Goal: Task Accomplishment & Management: Complete application form

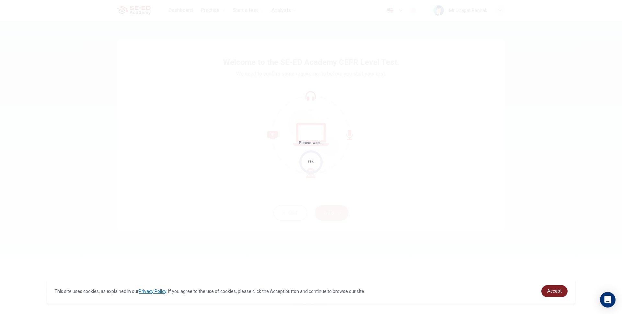
click at [561, 290] on span "Accept" at bounding box center [554, 290] width 15 height 5
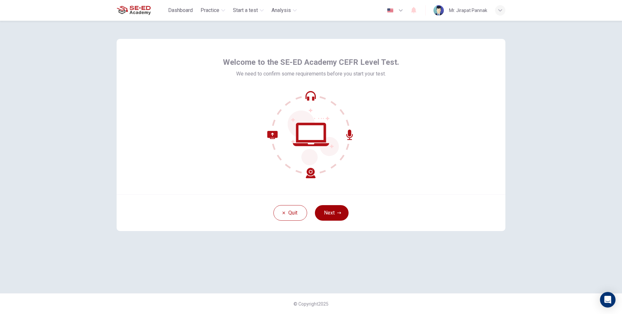
click at [346, 209] on button "Next" at bounding box center [332, 213] width 34 height 16
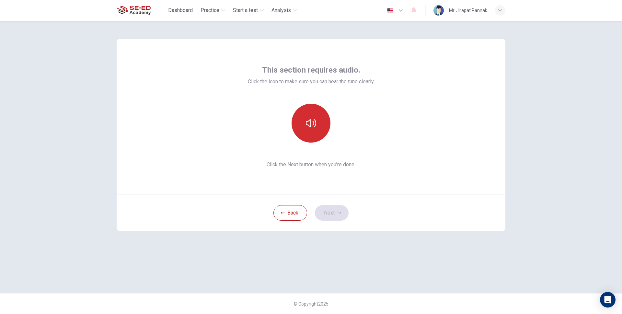
click at [308, 122] on icon "button" at bounding box center [311, 123] width 10 height 8
click at [338, 208] on button "Next" at bounding box center [332, 213] width 34 height 16
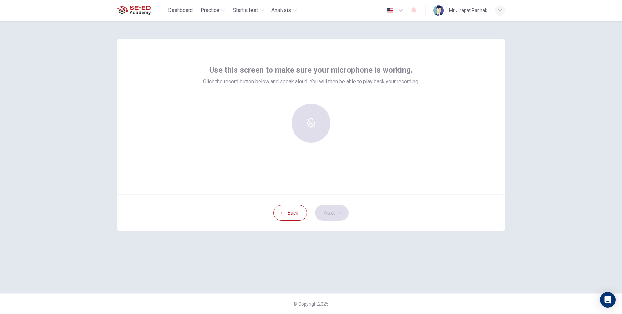
click at [305, 125] on div at bounding box center [311, 123] width 70 height 39
click at [304, 122] on div "Record" at bounding box center [311, 123] width 39 height 39
click at [331, 215] on button "Next" at bounding box center [332, 213] width 34 height 16
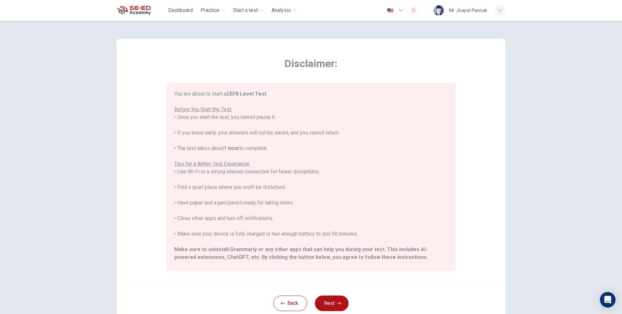
scroll to position [62, 0]
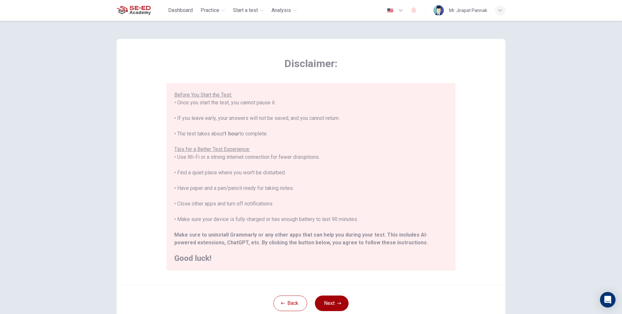
click at [335, 303] on button "Next" at bounding box center [332, 304] width 34 height 16
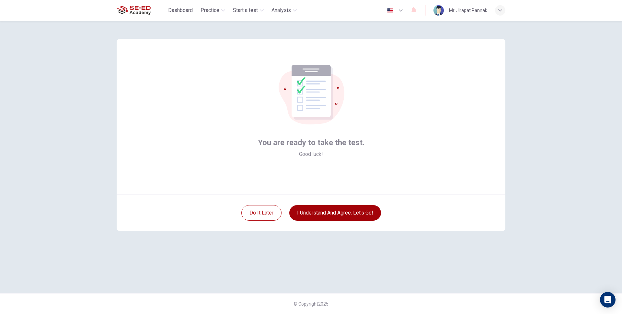
click at [331, 214] on button "I understand and agree. Let’s go!" at bounding box center [335, 213] width 92 height 16
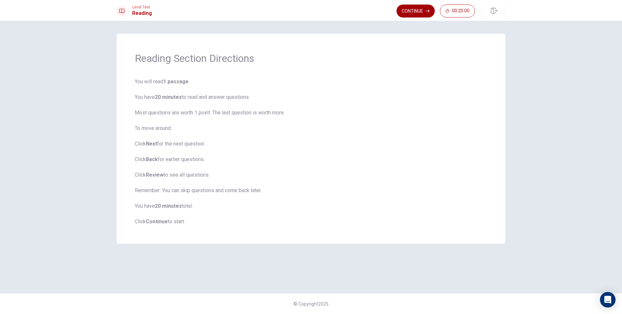
click at [420, 12] on button "Continue" at bounding box center [416, 11] width 38 height 13
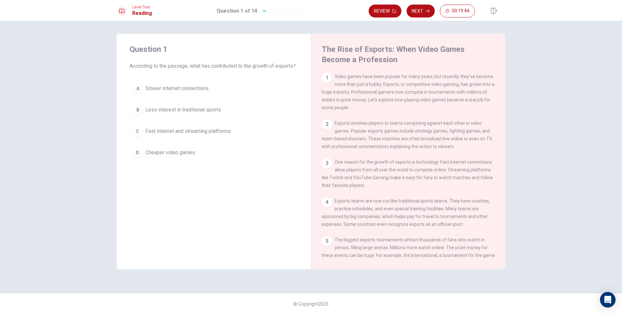
drag, startPoint x: 344, startPoint y: 79, endPoint x: 382, endPoint y: 79, distance: 38.2
click at [381, 79] on span "Video games have been popular for many years, but recently, they've become more…" at bounding box center [408, 92] width 173 height 36
click at [170, 135] on span "Fast internet and streaming platforms" at bounding box center [188, 131] width 85 height 8
click at [428, 15] on button "Next" at bounding box center [421, 11] width 28 height 13
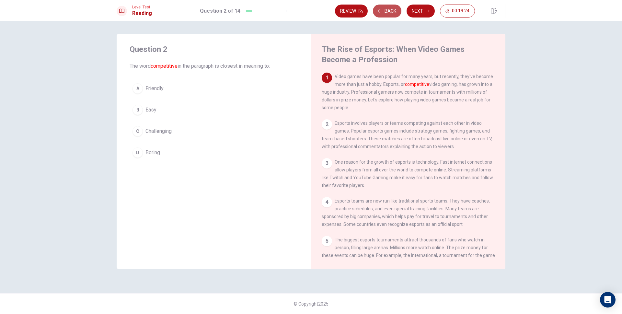
click at [393, 12] on button "Back" at bounding box center [387, 11] width 29 height 13
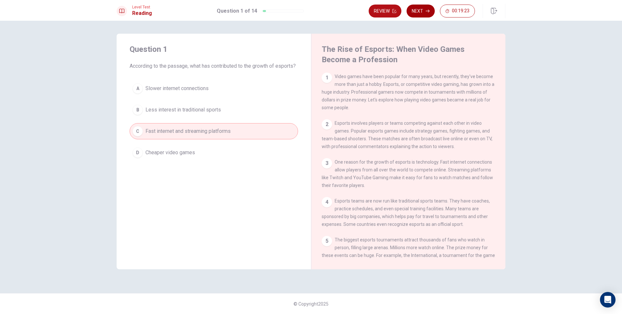
click at [416, 10] on button "Next" at bounding box center [421, 11] width 28 height 13
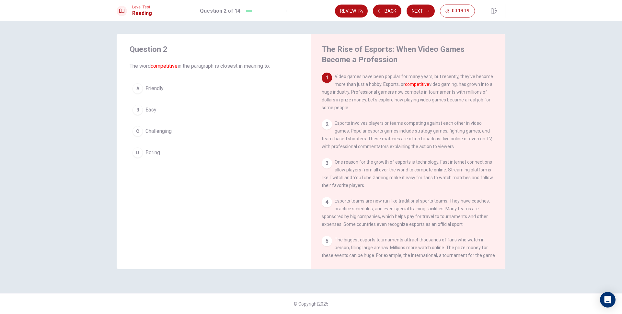
click at [157, 134] on span "Challenging" at bounding box center [159, 131] width 26 height 8
click at [420, 12] on button "Next" at bounding box center [421, 11] width 28 height 13
click at [217, 107] on span "They have coaches and practice schedules" at bounding box center [194, 110] width 97 height 8
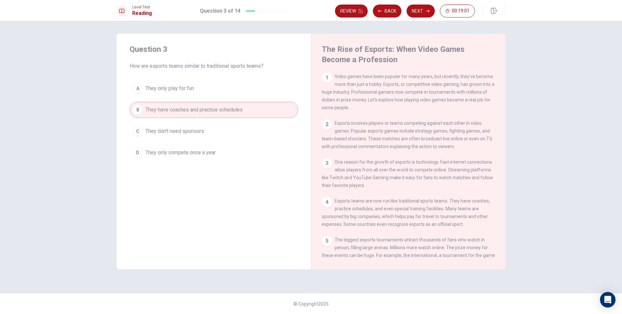
click at [427, 15] on button "Next" at bounding box center [421, 11] width 28 height 13
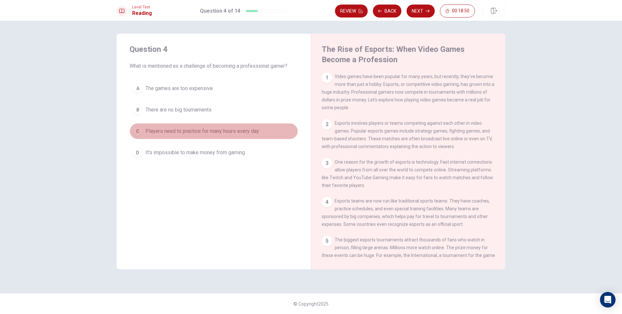
click at [209, 134] on span "Players need to practice for many hours every day" at bounding box center [203, 131] width 114 height 8
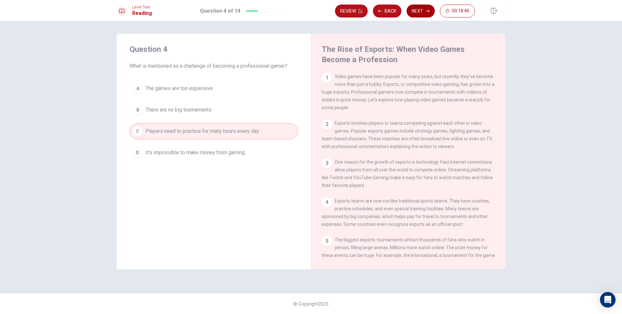
click at [419, 15] on button "Next" at bounding box center [421, 11] width 28 height 13
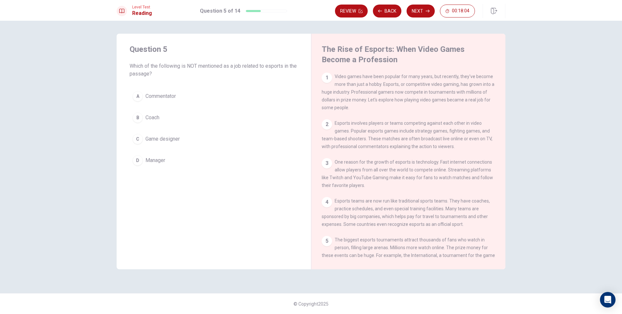
click at [153, 136] on span "Game designer" at bounding box center [163, 139] width 34 height 8
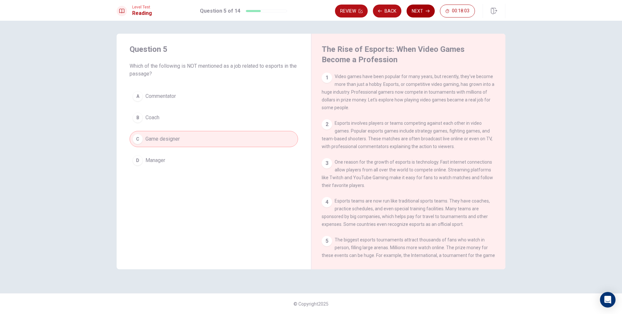
click at [419, 10] on button "Next" at bounding box center [421, 11] width 28 height 13
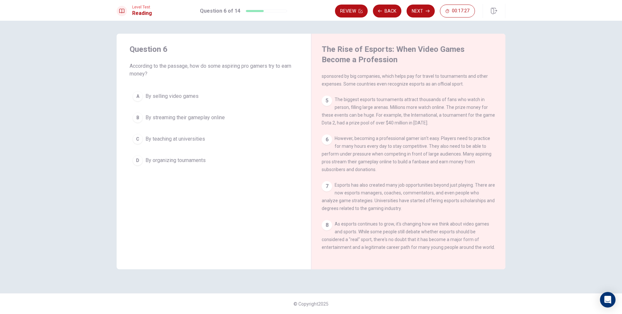
scroll to position [151, 0]
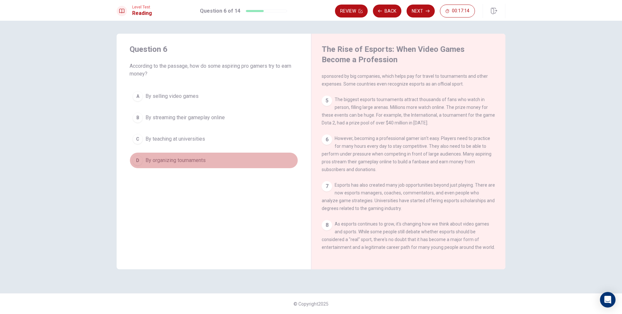
click at [193, 164] on button "D By organizing tournaments" at bounding box center [214, 160] width 169 height 16
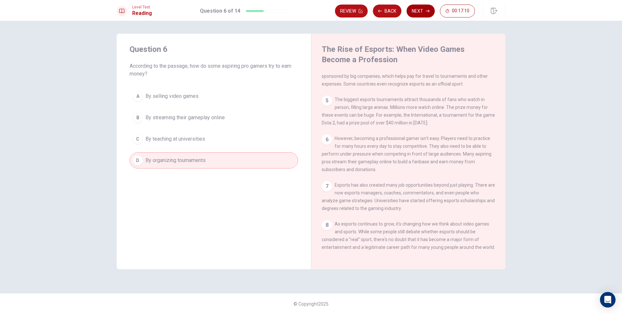
click at [420, 13] on button "Next" at bounding box center [421, 11] width 28 height 13
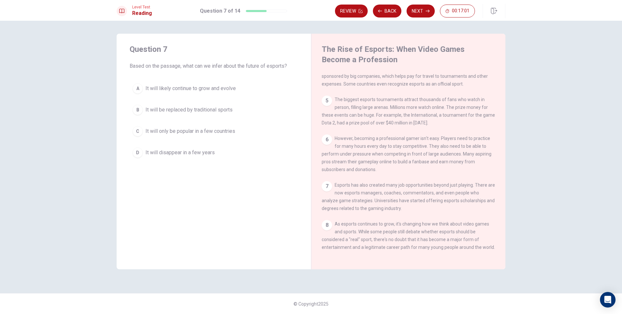
click at [224, 91] on span "It will likely continue to grow and evolve" at bounding box center [191, 89] width 90 height 8
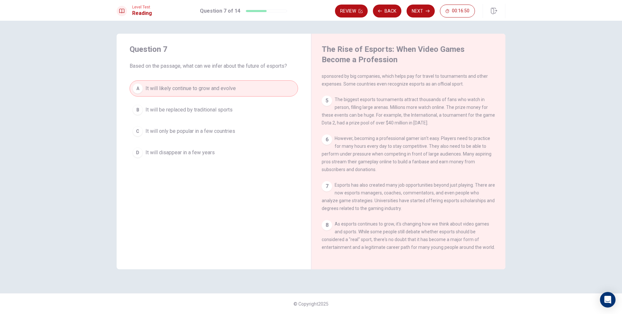
click at [429, 14] on button "Next" at bounding box center [421, 11] width 28 height 13
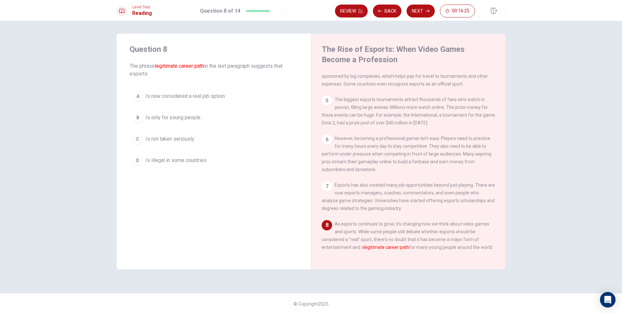
click at [202, 91] on button "A Is now considered a real job option" at bounding box center [214, 96] width 169 height 16
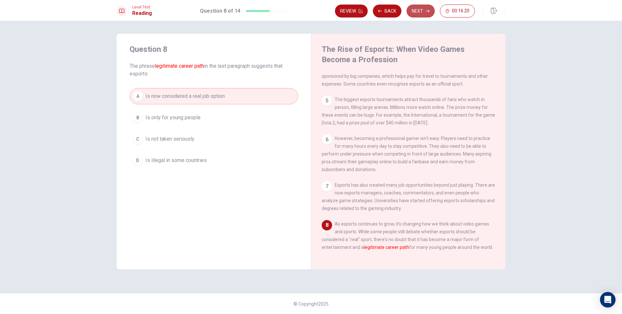
click at [428, 12] on icon "button" at bounding box center [428, 11] width 4 height 4
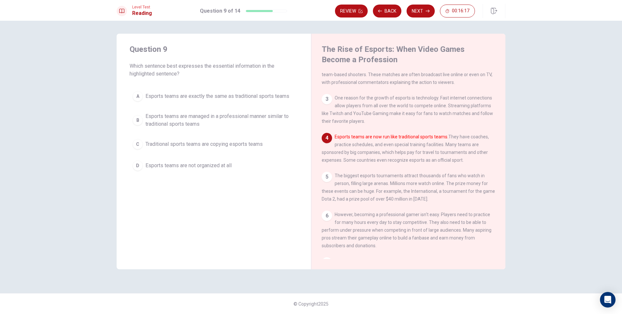
scroll to position [64, 0]
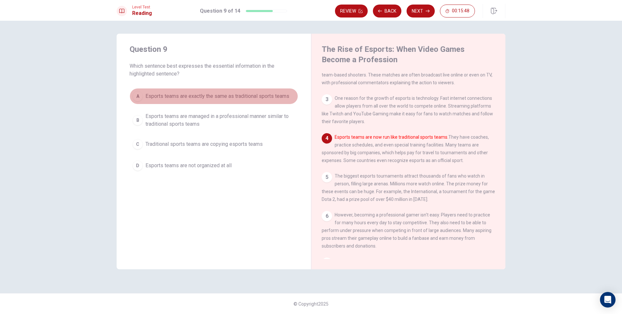
click at [241, 98] on span "Esports teams are exactly the same as traditional sports teams" at bounding box center [218, 96] width 144 height 8
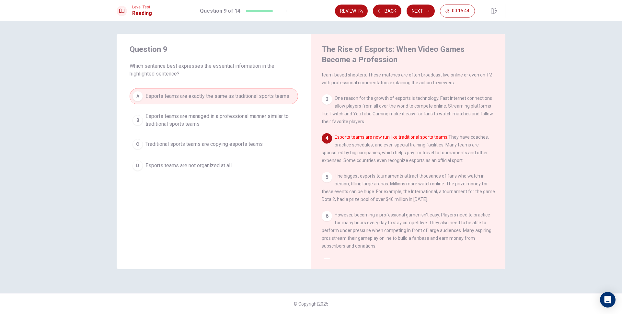
click at [261, 126] on span "Esports teams are managed in a professional manner similar to traditional sport…" at bounding box center [221, 120] width 150 height 16
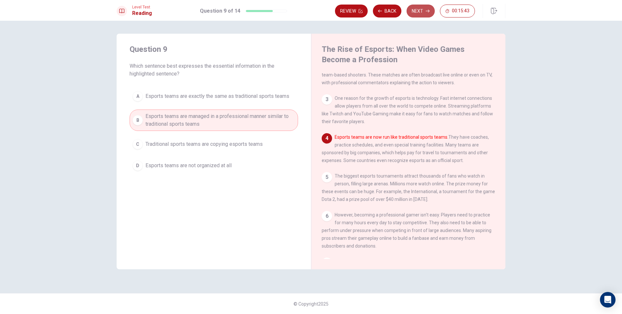
click at [420, 10] on button "Next" at bounding box center [421, 11] width 28 height 13
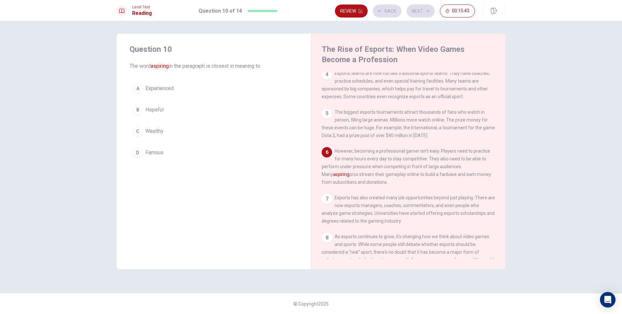
scroll to position [128, 0]
click at [380, 13] on icon "button" at bounding box center [380, 11] width 4 height 4
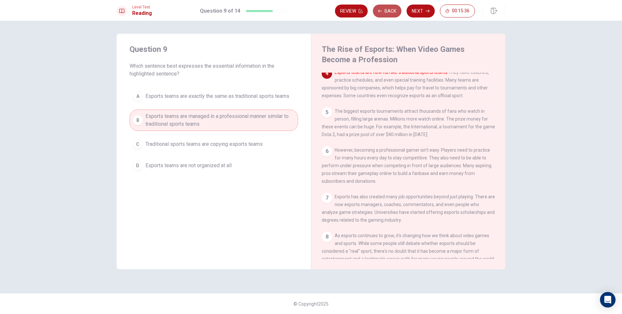
click at [380, 13] on icon "button" at bounding box center [380, 11] width 4 height 4
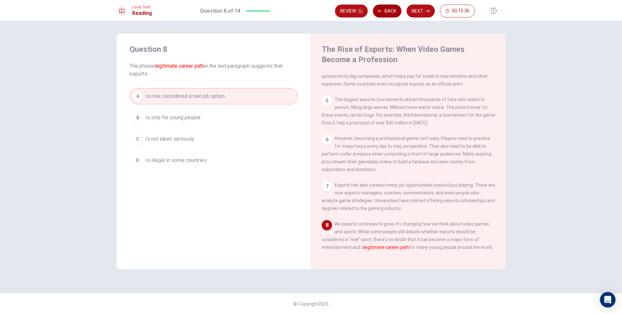
scroll to position [151, 0]
click at [380, 13] on icon "button" at bounding box center [380, 11] width 4 height 4
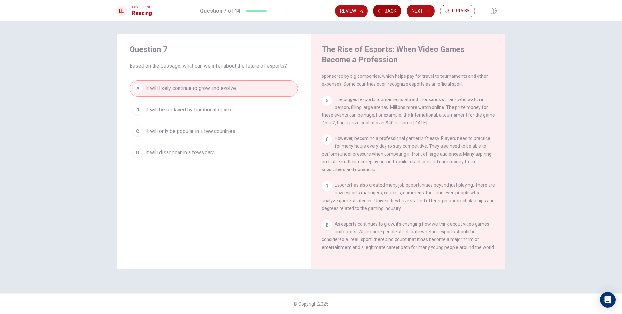
click at [380, 13] on icon "button" at bounding box center [380, 11] width 4 height 4
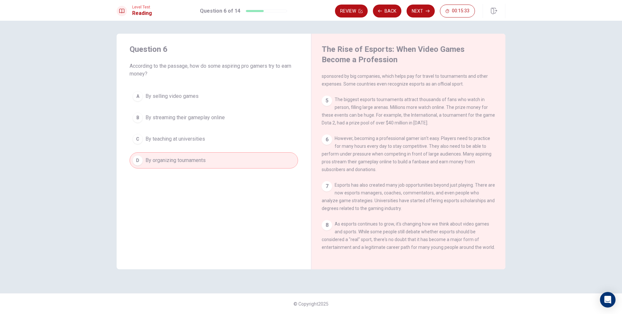
click at [227, 115] on button "B By streaming their gameplay online" at bounding box center [214, 118] width 169 height 16
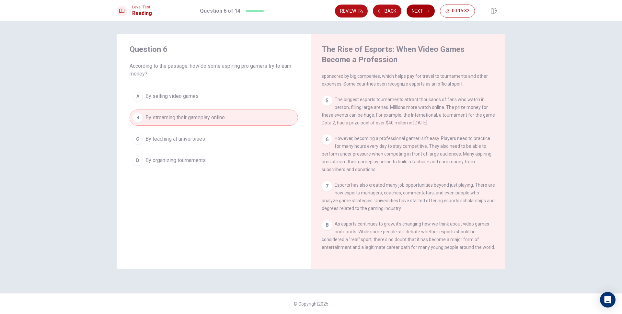
click at [425, 13] on button "Next" at bounding box center [421, 11] width 28 height 13
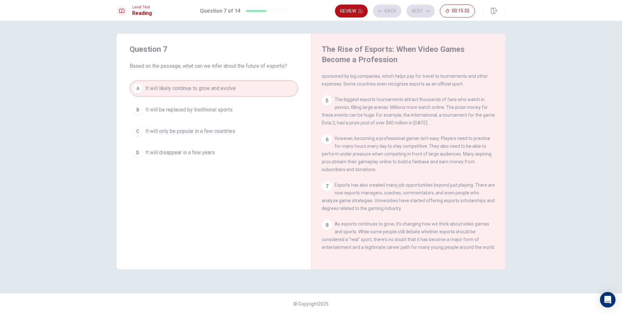
click at [424, 13] on div "Review Back Next 00:15:32" at bounding box center [405, 11] width 140 height 13
click at [419, 15] on button "Next" at bounding box center [421, 11] width 28 height 13
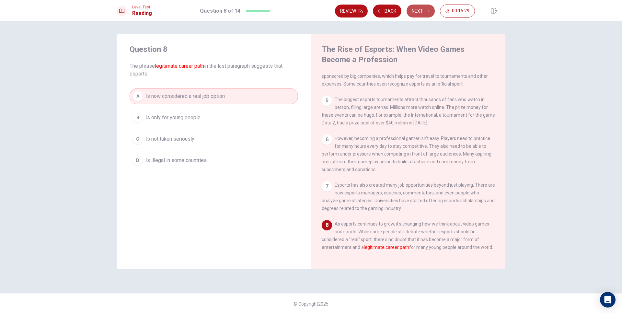
click at [420, 14] on button "Next" at bounding box center [421, 11] width 28 height 13
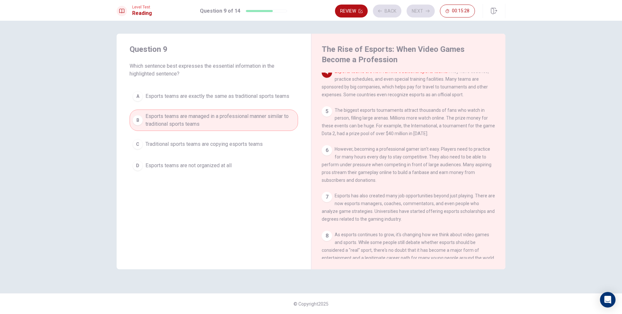
scroll to position [129, 0]
click at [421, 11] on button "Next" at bounding box center [421, 11] width 28 height 13
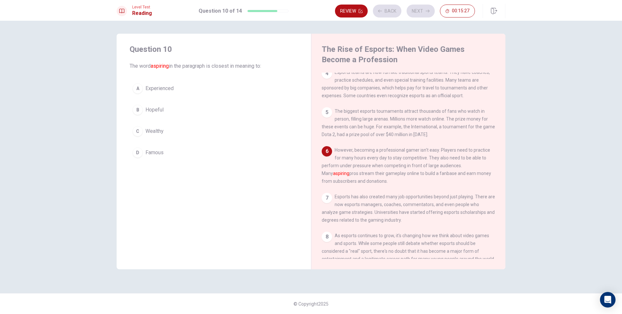
scroll to position [128, 0]
click at [167, 86] on span "Experienced" at bounding box center [160, 89] width 28 height 8
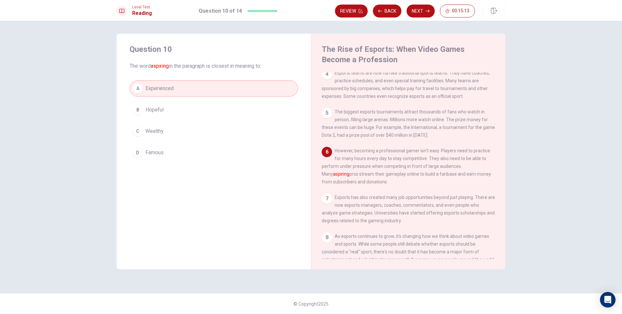
click at [171, 160] on button "D Famous" at bounding box center [214, 153] width 169 height 16
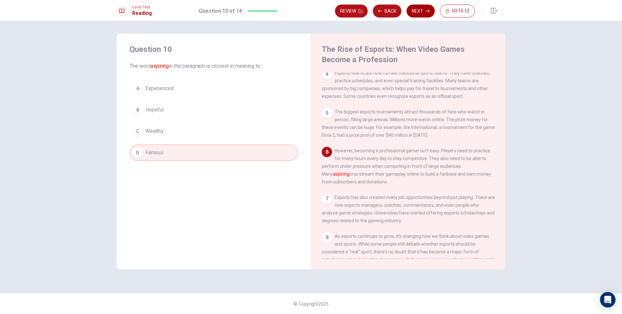
click at [416, 11] on button "Next" at bounding box center [421, 11] width 28 height 13
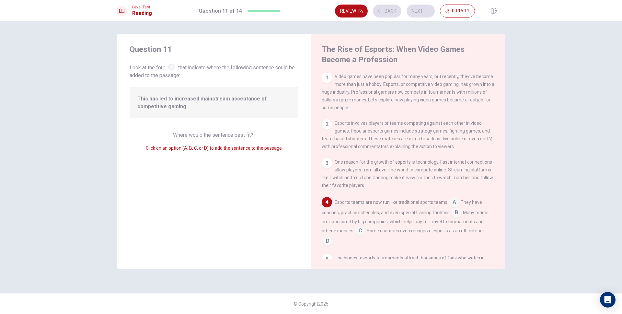
scroll to position [46, 0]
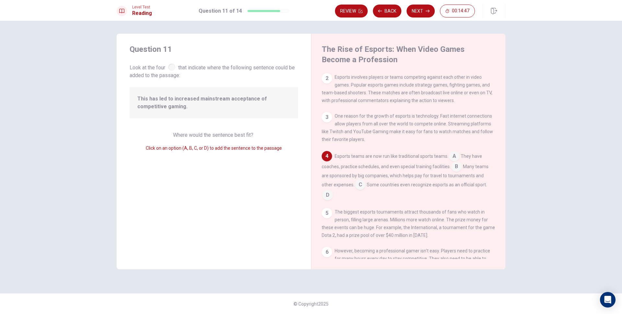
click at [355, 191] on input at bounding box center [360, 185] width 10 height 10
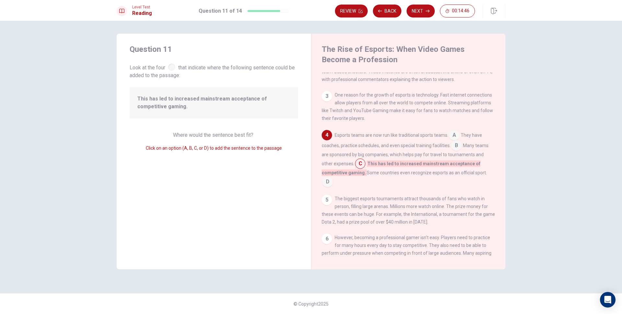
scroll to position [78, 0]
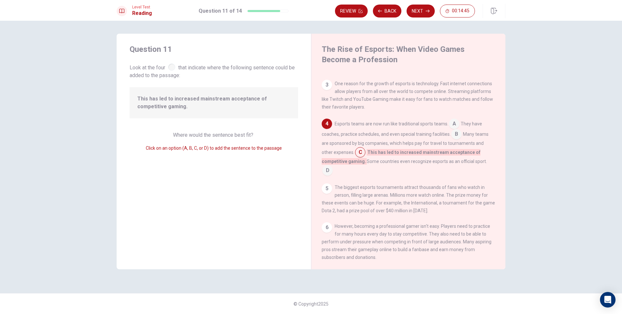
click at [333, 169] on input at bounding box center [327, 171] width 10 height 10
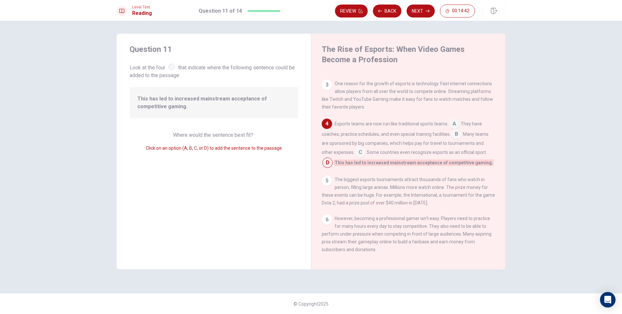
click at [355, 157] on input at bounding box center [360, 153] width 10 height 10
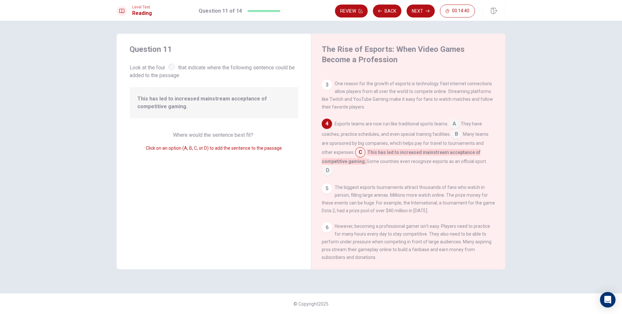
click at [333, 169] on input at bounding box center [327, 171] width 10 height 10
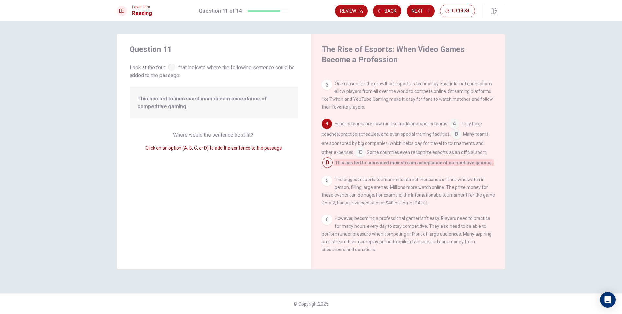
click at [355, 157] on div "Esports teams are now run like traditional sports teams. A They have coaches, p…" at bounding box center [409, 143] width 174 height 49
click at [355, 157] on input at bounding box center [360, 153] width 10 height 10
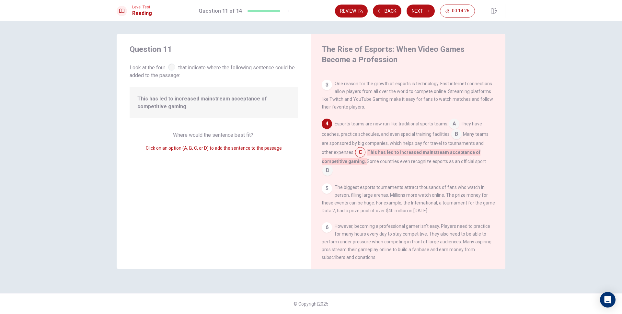
click at [333, 168] on input at bounding box center [327, 171] width 10 height 10
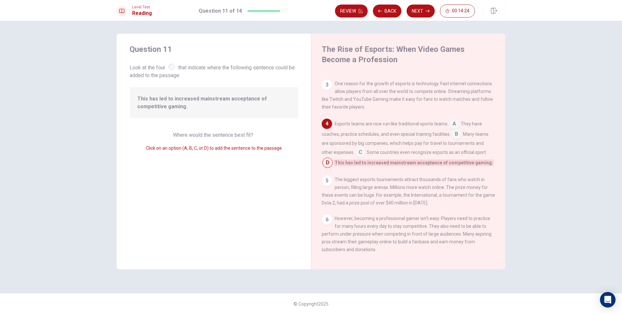
click at [355, 156] on input at bounding box center [360, 153] width 10 height 10
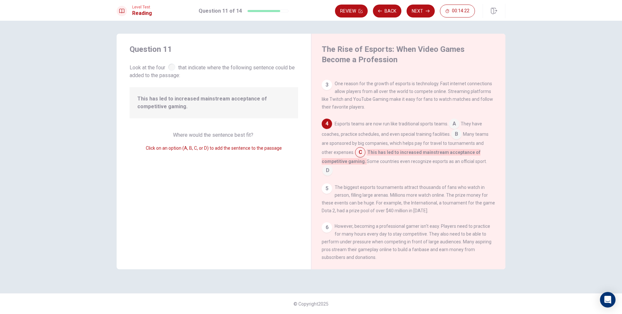
click at [333, 168] on input at bounding box center [327, 171] width 10 height 10
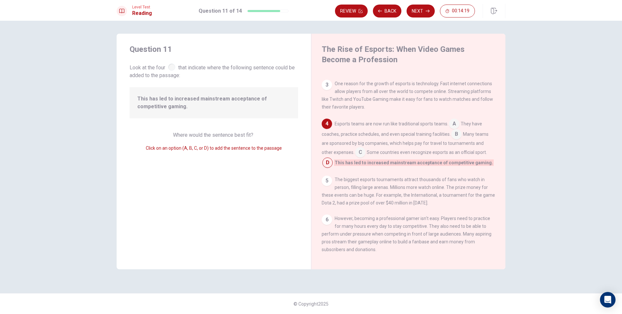
click at [355, 158] on input at bounding box center [360, 153] width 10 height 10
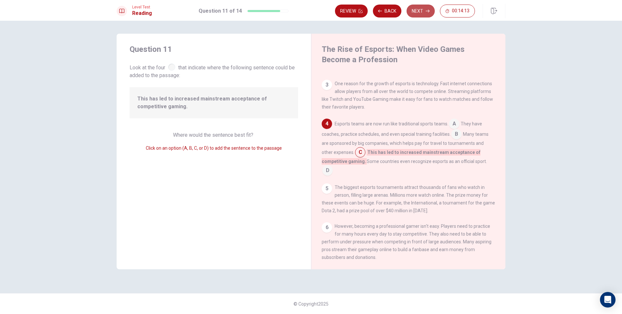
click at [426, 15] on button "Next" at bounding box center [421, 11] width 28 height 13
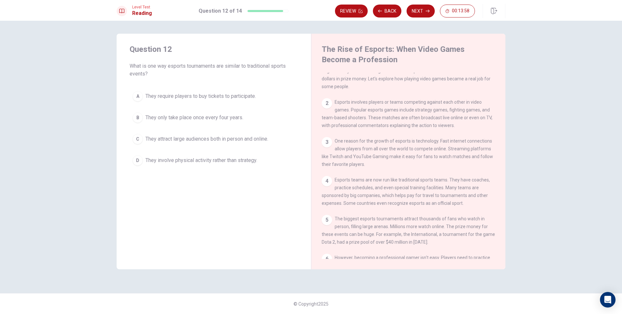
scroll to position [32, 0]
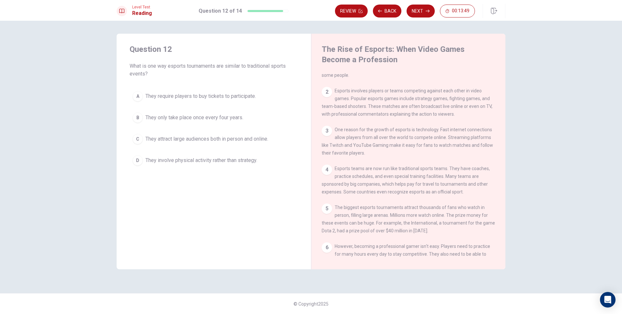
click at [268, 139] on span "They attract large audiences both in person and online." at bounding box center [207, 139] width 123 height 8
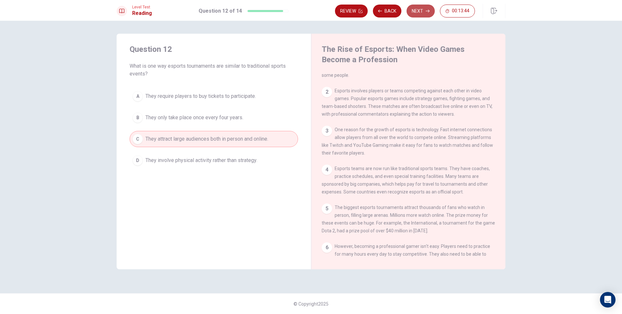
click at [427, 12] on icon "button" at bounding box center [428, 11] width 4 height 4
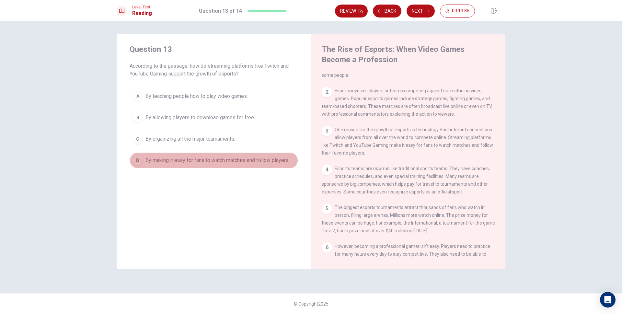
click at [225, 162] on span "By making it easy for fans to watch matches and follow players." at bounding box center [218, 161] width 144 height 8
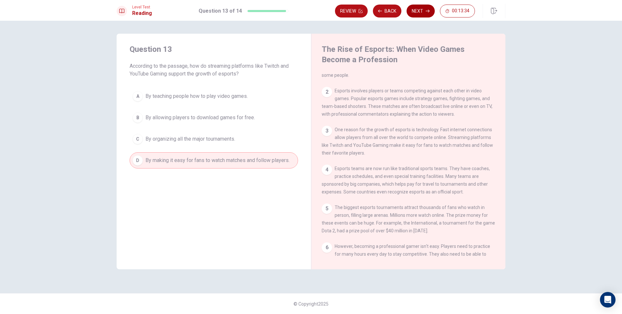
click at [426, 14] on button "Next" at bounding box center [421, 11] width 28 height 13
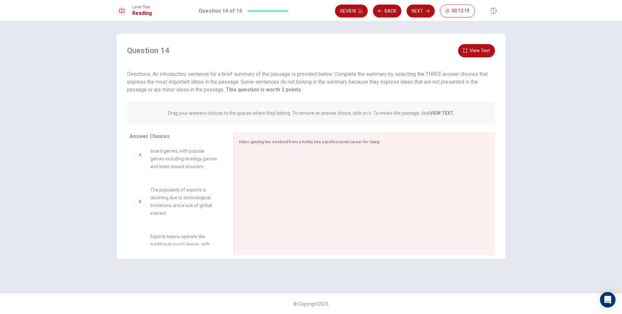
scroll to position [0, 0]
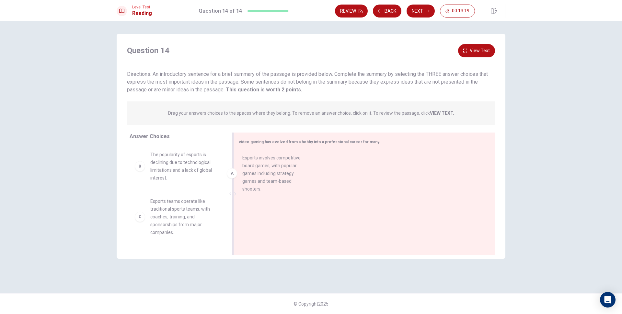
drag, startPoint x: 200, startPoint y: 166, endPoint x: 300, endPoint y: 172, distance: 100.3
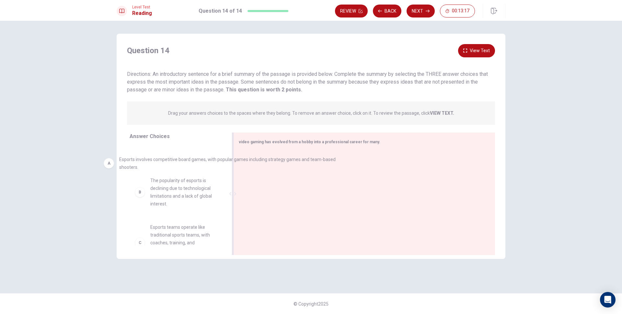
drag, startPoint x: 299, startPoint y: 167, endPoint x: 159, endPoint y: 165, distance: 140.3
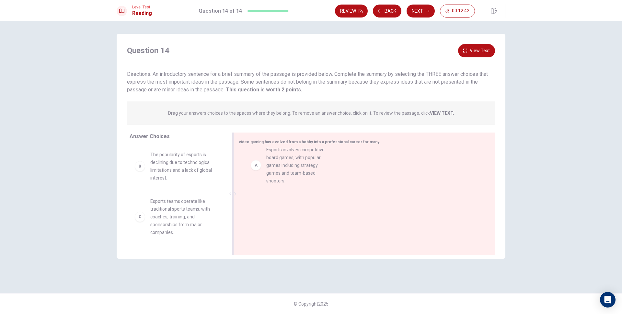
drag, startPoint x: 196, startPoint y: 173, endPoint x: 314, endPoint y: 172, distance: 117.3
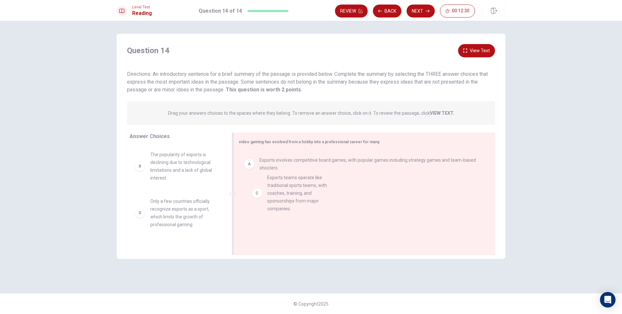
drag, startPoint x: 171, startPoint y: 219, endPoint x: 290, endPoint y: 204, distance: 120.5
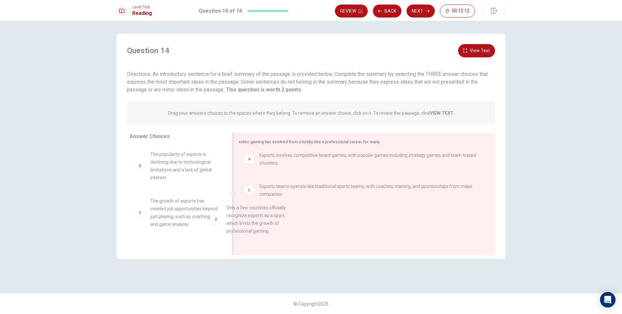
drag, startPoint x: 186, startPoint y: 221, endPoint x: 277, endPoint y: 231, distance: 91.9
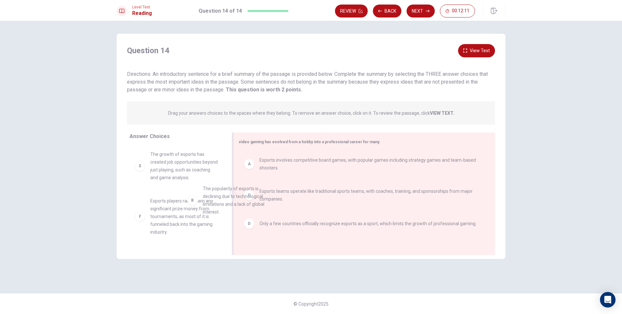
scroll to position [0, 0]
drag, startPoint x: 169, startPoint y: 174, endPoint x: 290, endPoint y: 249, distance: 142.8
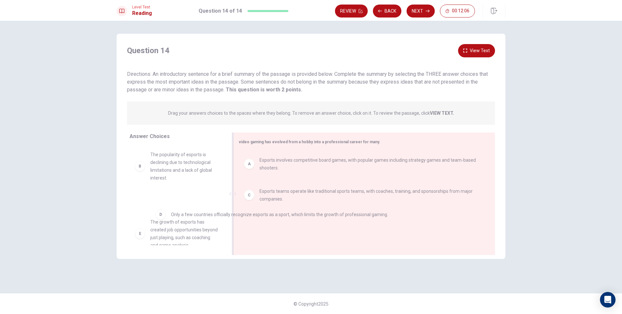
drag, startPoint x: 282, startPoint y: 228, endPoint x: 189, endPoint y: 219, distance: 94.1
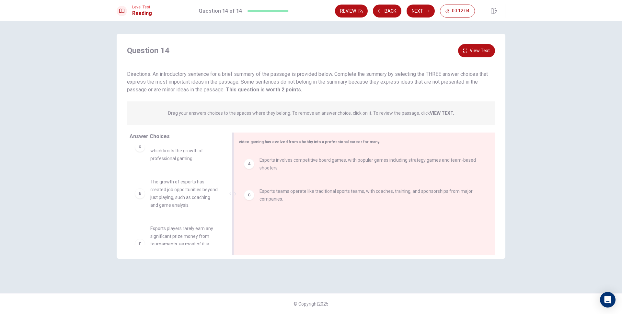
scroll to position [65, 0]
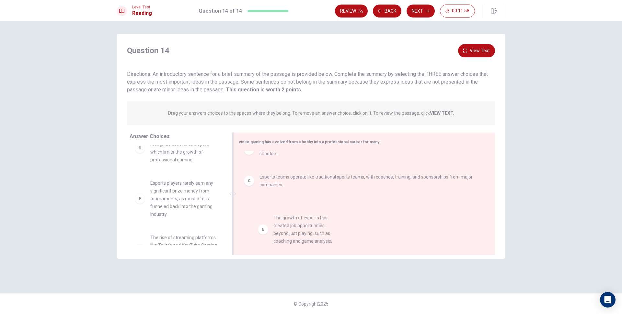
drag, startPoint x: 191, startPoint y: 201, endPoint x: 306, endPoint y: 234, distance: 120.1
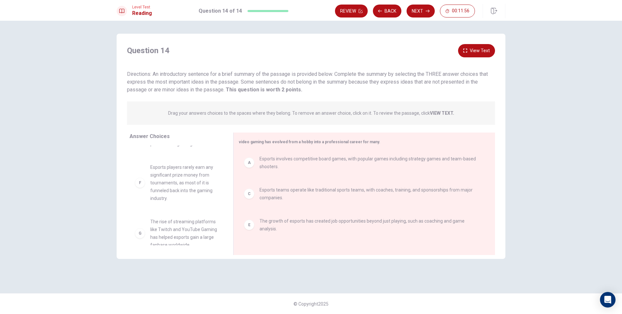
scroll to position [89, 0]
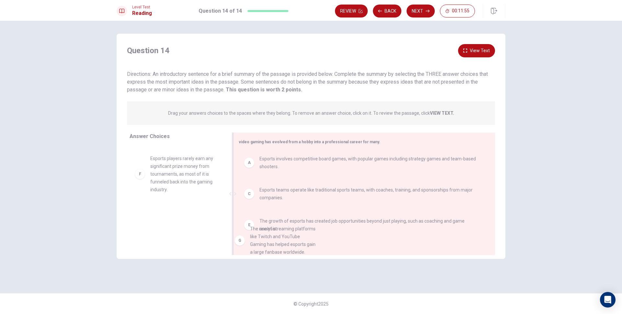
drag, startPoint x: 192, startPoint y: 218, endPoint x: 296, endPoint y: 234, distance: 104.9
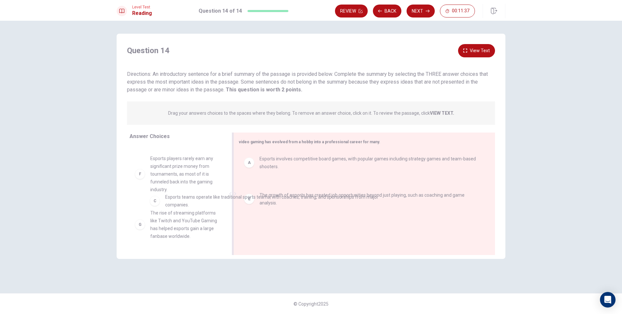
drag, startPoint x: 300, startPoint y: 192, endPoint x: 202, endPoint y: 201, distance: 98.5
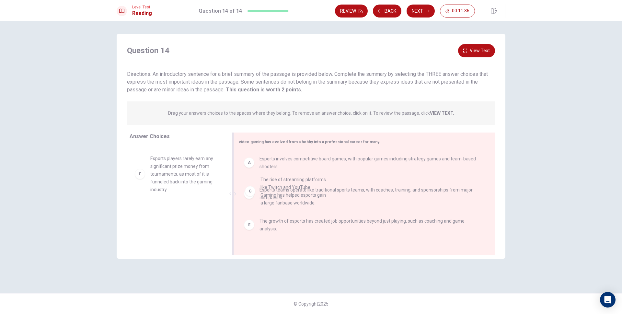
drag, startPoint x: 211, startPoint y: 223, endPoint x: 242, endPoint y: 209, distance: 34.7
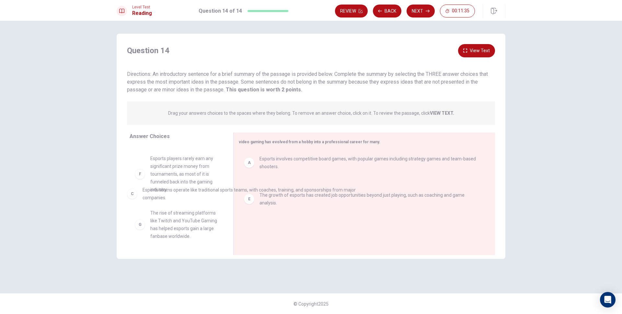
drag, startPoint x: 268, startPoint y: 197, endPoint x: 159, endPoint y: 195, distance: 109.5
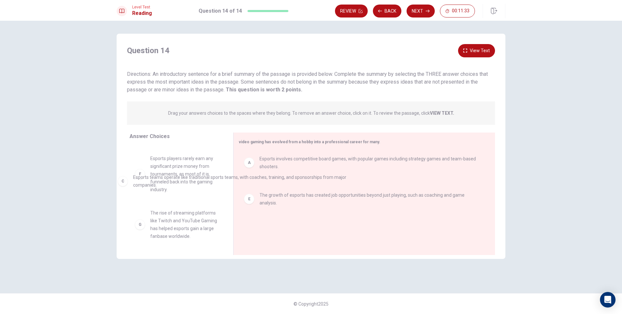
drag, startPoint x: 274, startPoint y: 194, endPoint x: 135, endPoint y: 178, distance: 140.3
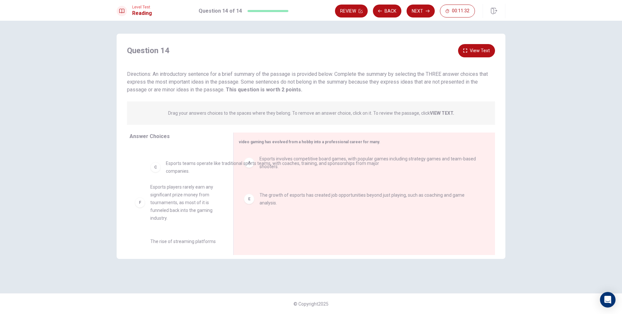
scroll to position [85, 0]
drag, startPoint x: 254, startPoint y: 196, endPoint x: 158, endPoint y: 169, distance: 99.2
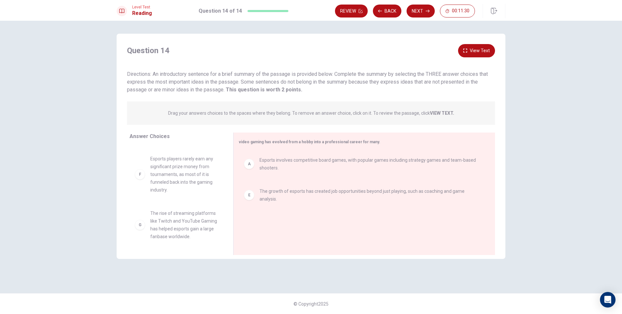
scroll to position [144, 0]
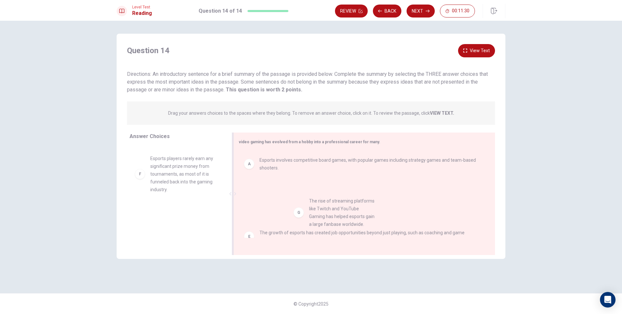
drag, startPoint x: 195, startPoint y: 223, endPoint x: 359, endPoint y: 211, distance: 164.1
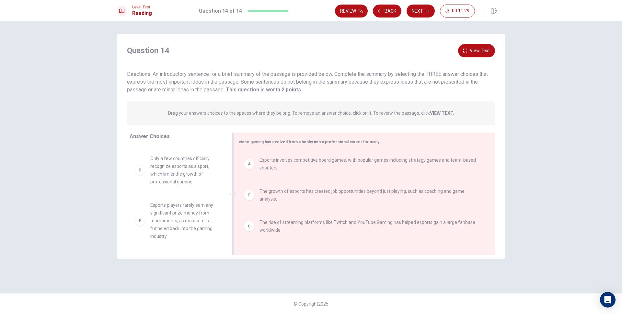
scroll to position [97, 0]
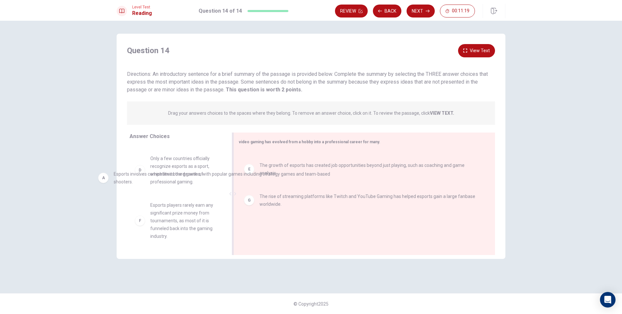
drag, startPoint x: 289, startPoint y: 164, endPoint x: 135, endPoint y: 178, distance: 154.6
drag, startPoint x: 234, startPoint y: 170, endPoint x: 112, endPoint y: 180, distance: 121.9
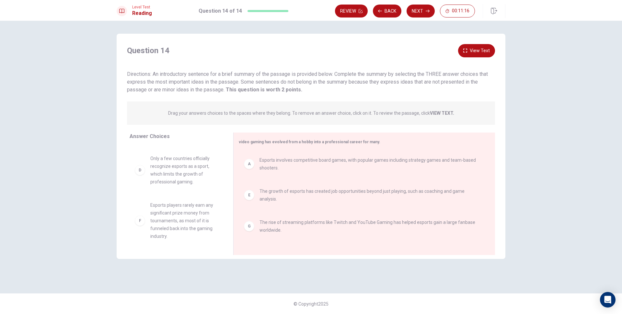
drag, startPoint x: 265, startPoint y: 170, endPoint x: 181, endPoint y: 175, distance: 83.7
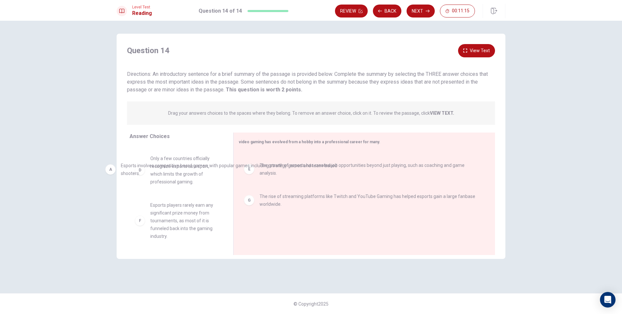
scroll to position [94, 0]
drag, startPoint x: 201, startPoint y: 167, endPoint x: 138, endPoint y: 178, distance: 64.1
drag, startPoint x: 263, startPoint y: 163, endPoint x: 124, endPoint y: 166, distance: 138.7
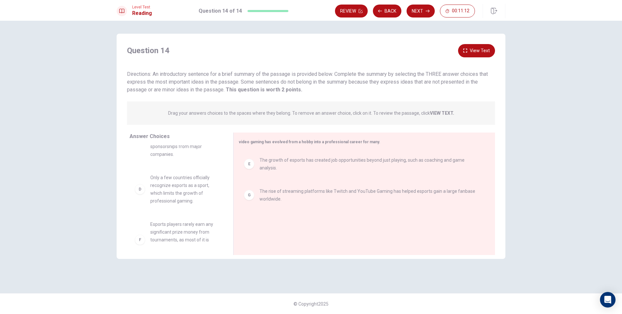
scroll to position [144, 0]
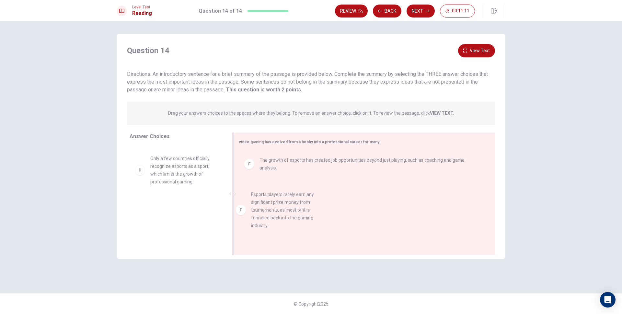
drag, startPoint x: 179, startPoint y: 221, endPoint x: 293, endPoint y: 213, distance: 114.3
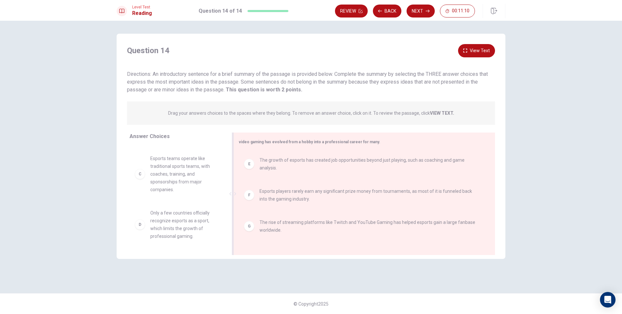
scroll to position [1, 0]
click at [469, 50] on button "View Text" at bounding box center [476, 50] width 37 height 13
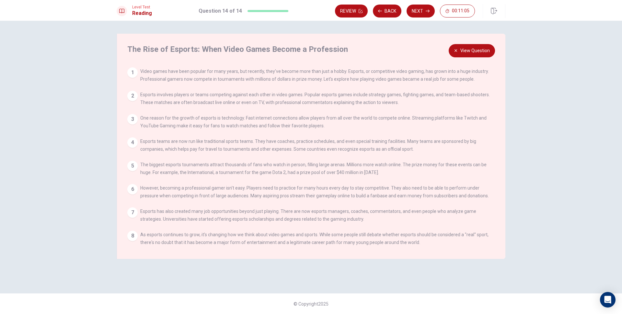
click at [469, 50] on button "View Question" at bounding box center [472, 50] width 46 height 13
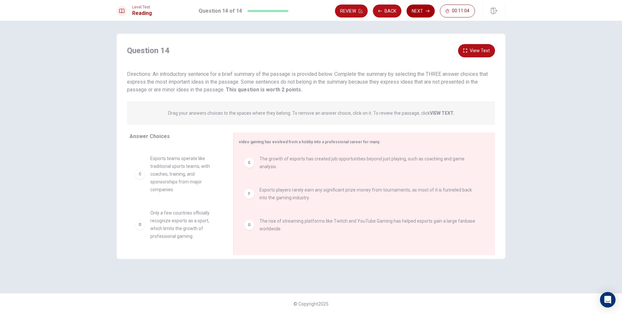
click at [425, 14] on button "Next" at bounding box center [421, 11] width 28 height 13
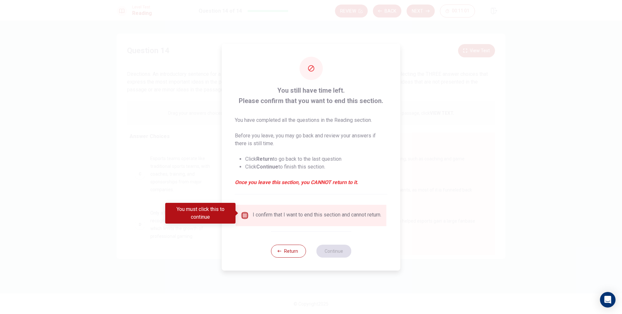
click at [244, 212] on input "You must click this to continue" at bounding box center [245, 216] width 8 height 8
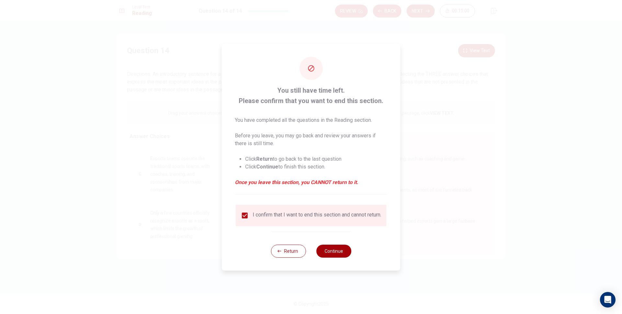
click at [330, 253] on button "Continue" at bounding box center [333, 251] width 35 height 13
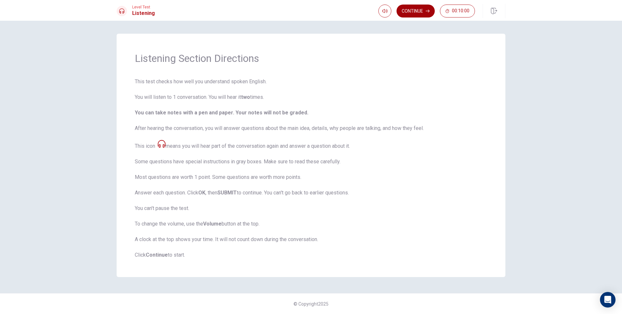
click at [426, 11] on icon "button" at bounding box center [428, 11] width 4 height 4
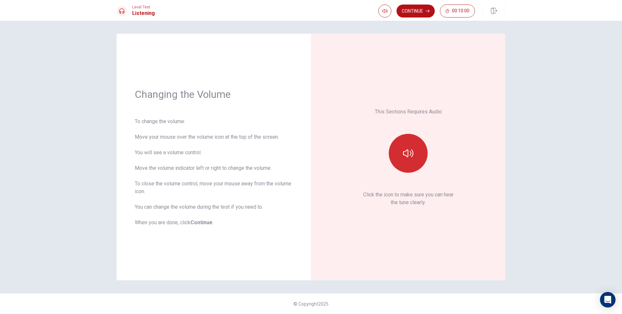
click at [411, 148] on icon "button" at bounding box center [408, 153] width 10 height 10
click at [411, 155] on icon "button" at bounding box center [408, 153] width 10 height 10
click at [414, 13] on button "Continue" at bounding box center [416, 11] width 38 height 13
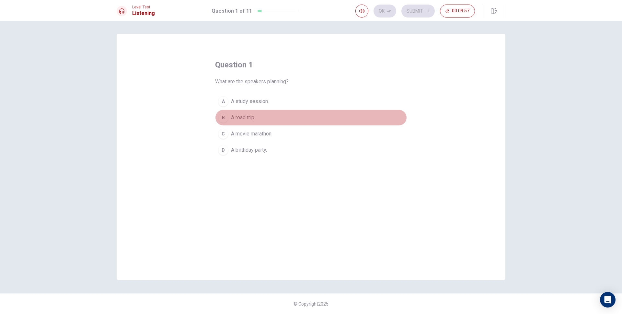
click at [251, 117] on span "A road trip." at bounding box center [243, 118] width 24 height 8
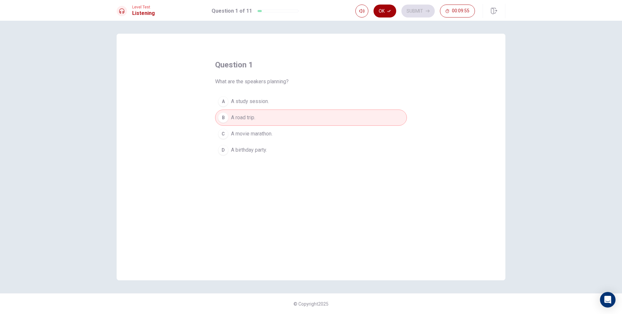
click at [393, 11] on button "Ok" at bounding box center [385, 11] width 23 height 13
click at [419, 11] on button "Submit" at bounding box center [418, 11] width 33 height 13
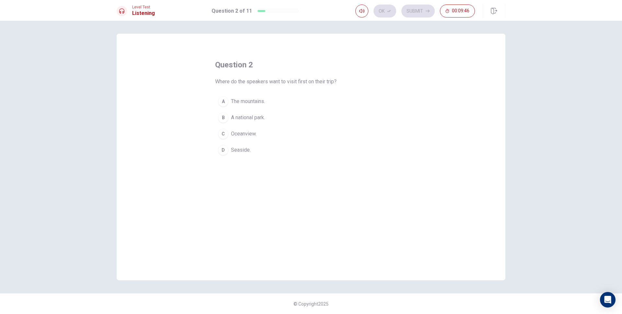
click at [244, 147] on span "Seaside." at bounding box center [241, 150] width 20 height 8
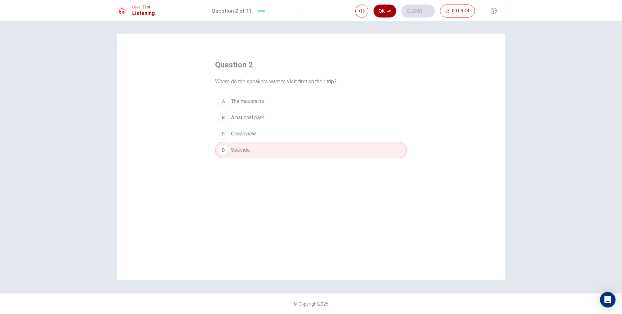
click at [390, 12] on icon "button" at bounding box center [389, 11] width 4 height 4
click at [413, 14] on button "Submit" at bounding box center [418, 11] width 33 height 13
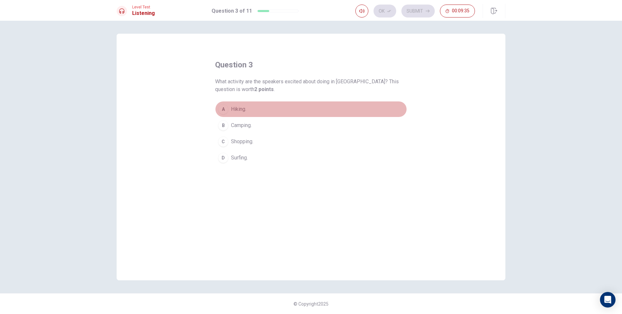
click at [241, 109] on span "Hiking." at bounding box center [238, 109] width 15 height 8
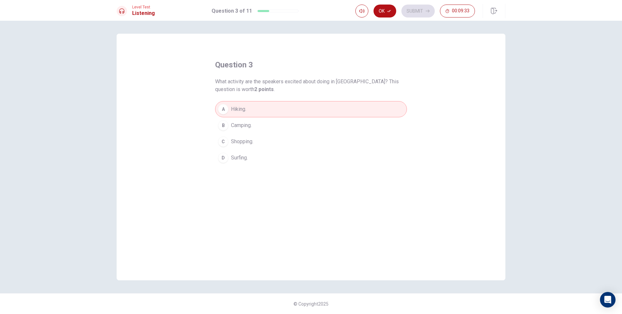
click at [232, 124] on span "Camping." at bounding box center [241, 126] width 21 height 8
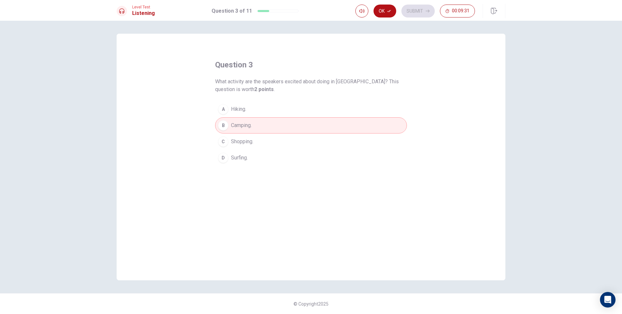
click at [391, 15] on button "Ok" at bounding box center [385, 11] width 23 height 13
click at [428, 10] on icon "button" at bounding box center [428, 11] width 4 height 4
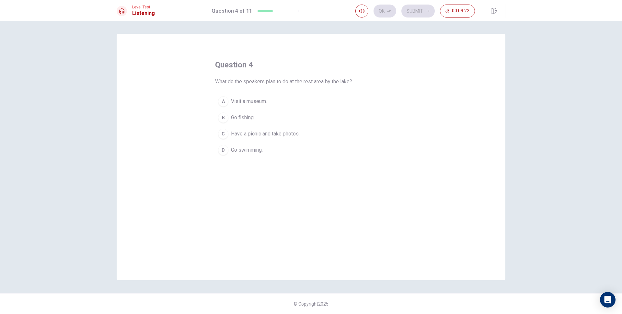
click at [285, 134] on span "Have a picnic and take photos." at bounding box center [265, 134] width 69 height 8
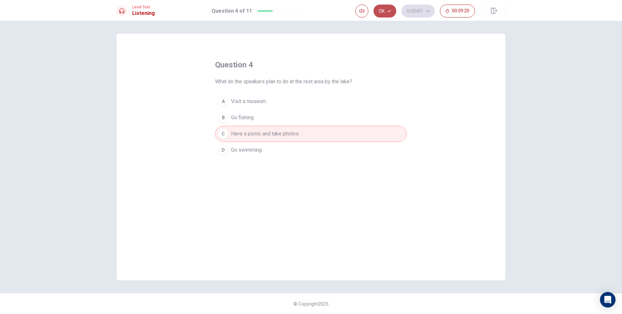
click at [390, 15] on button "Ok" at bounding box center [385, 11] width 23 height 13
click at [419, 17] on button "Submit" at bounding box center [418, 11] width 33 height 13
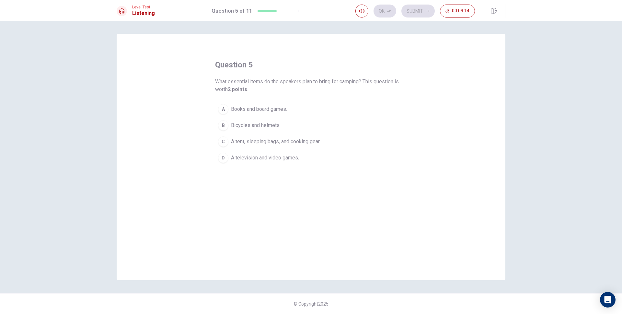
click at [275, 142] on span "A tent, sleeping bags, and cooking gear." at bounding box center [275, 142] width 89 height 8
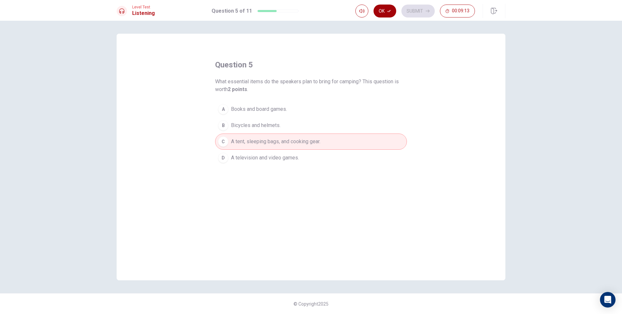
click at [393, 11] on button "Ok" at bounding box center [385, 11] width 23 height 13
click at [423, 13] on button "Submit" at bounding box center [418, 11] width 33 height 13
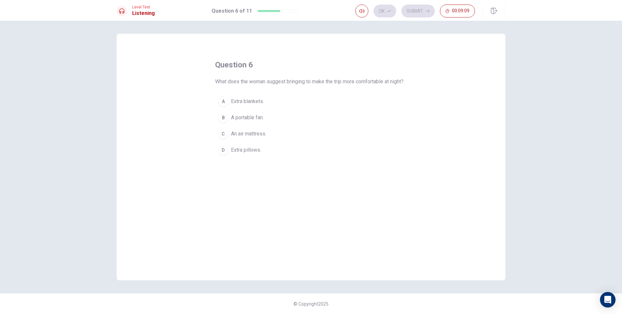
click at [257, 105] on span "Extra blankets." at bounding box center [247, 102] width 33 height 8
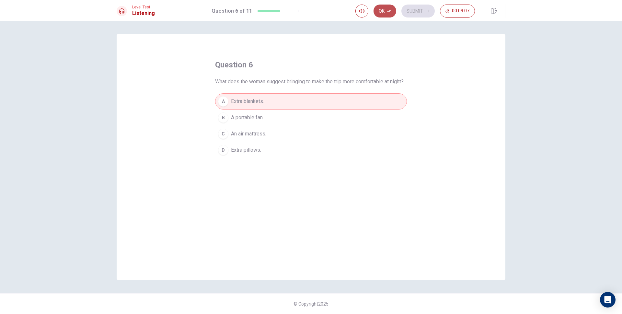
click at [388, 16] on button "Ok" at bounding box center [385, 11] width 23 height 13
click at [416, 12] on button "Submit" at bounding box center [418, 11] width 33 height 13
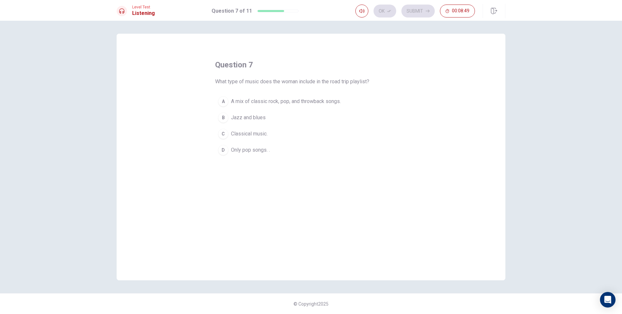
click at [252, 136] on span "Classical music." at bounding box center [249, 134] width 37 height 8
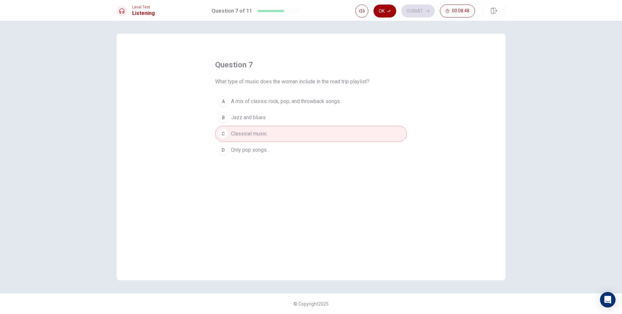
click at [389, 17] on button "Ok" at bounding box center [385, 11] width 23 height 13
click at [410, 17] on button "Submit" at bounding box center [418, 11] width 33 height 13
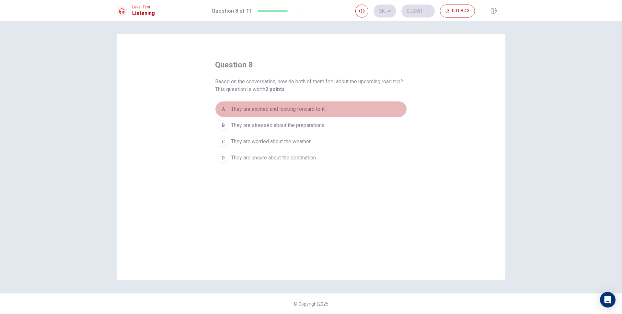
click at [295, 109] on span "They are excited and looking forward to it." at bounding box center [278, 109] width 95 height 8
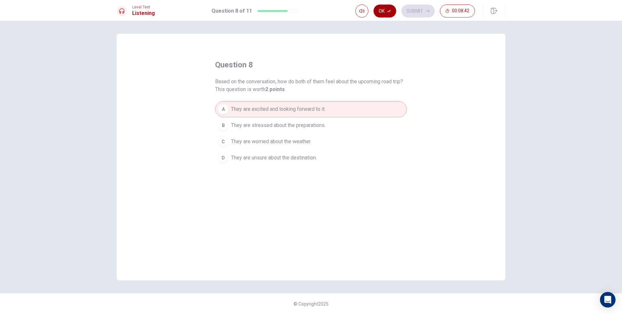
click at [388, 11] on icon "button" at bounding box center [389, 11] width 4 height 2
click at [416, 10] on button "Submit" at bounding box center [418, 11] width 33 height 13
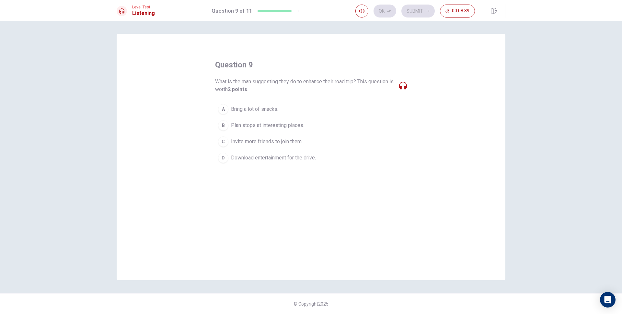
click at [286, 159] on span "Download entertainment for the drive." at bounding box center [273, 158] width 85 height 8
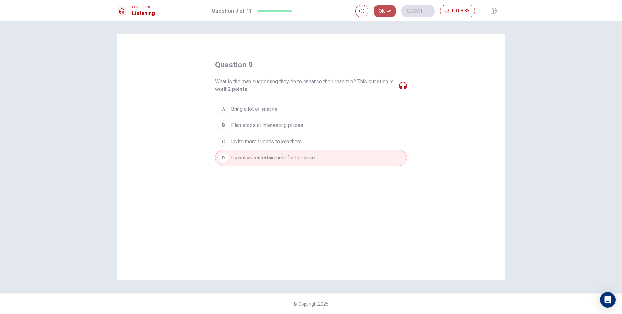
click at [392, 11] on button "Ok" at bounding box center [385, 11] width 23 height 13
click at [420, 14] on button "Submit" at bounding box center [418, 11] width 33 height 13
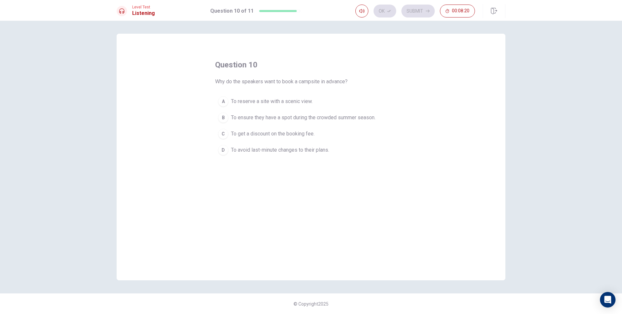
click at [292, 103] on span "To reserve a site with a scenic view." at bounding box center [272, 102] width 82 height 8
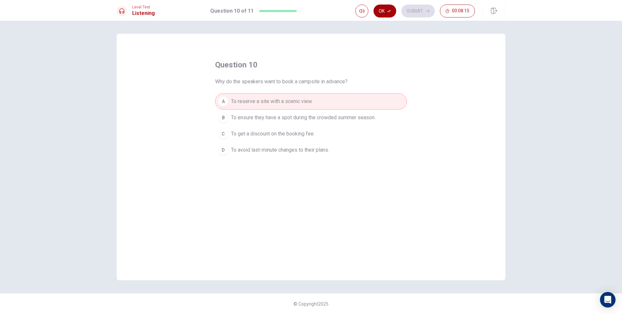
click at [384, 13] on button "Ok" at bounding box center [385, 11] width 23 height 13
click at [423, 12] on button "Submit" at bounding box center [418, 11] width 33 height 13
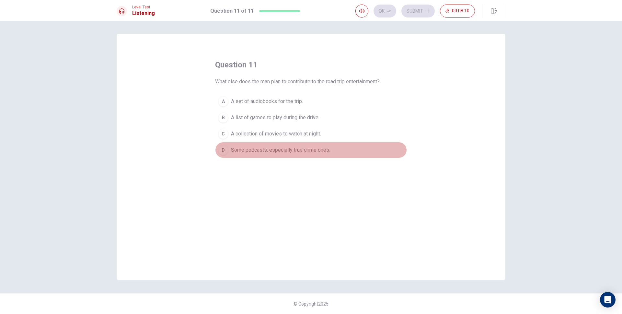
click at [317, 153] on span "Some podcasts, especially true crime ones." at bounding box center [280, 150] width 99 height 8
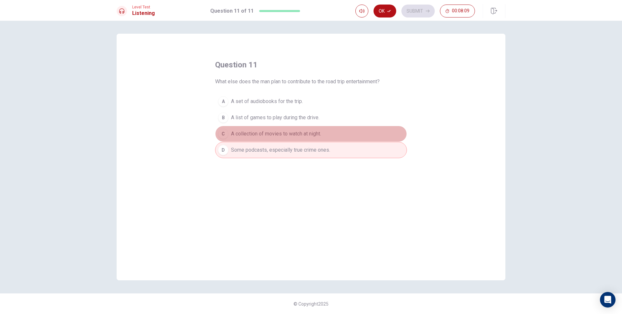
click at [311, 141] on button "C A collection of movies to watch at night." at bounding box center [311, 134] width 192 height 16
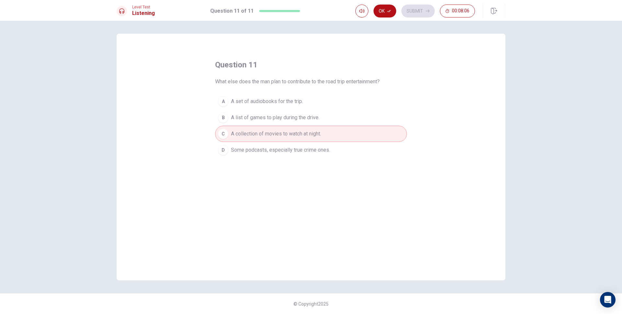
click at [292, 120] on span "A list of games to play during the drive." at bounding box center [275, 118] width 88 height 8
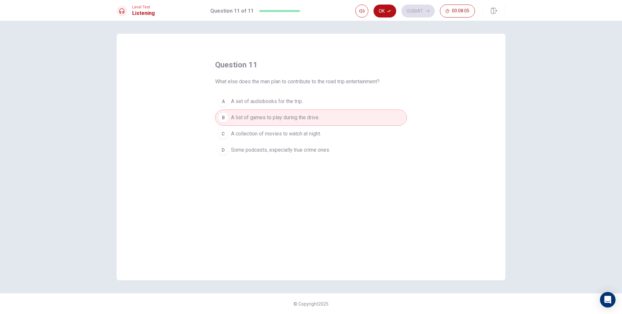
click at [297, 131] on span "A collection of movies to watch at night." at bounding box center [276, 134] width 90 height 8
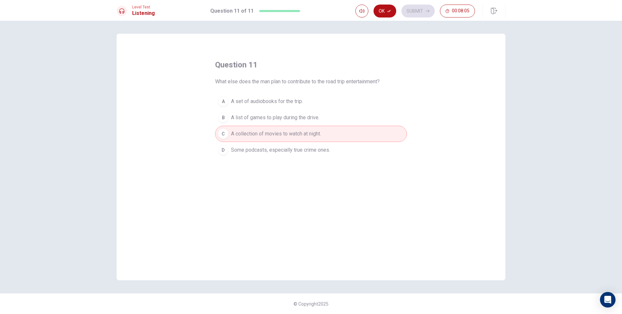
click at [303, 99] on span "A set of audiobooks for the trip." at bounding box center [267, 102] width 72 height 8
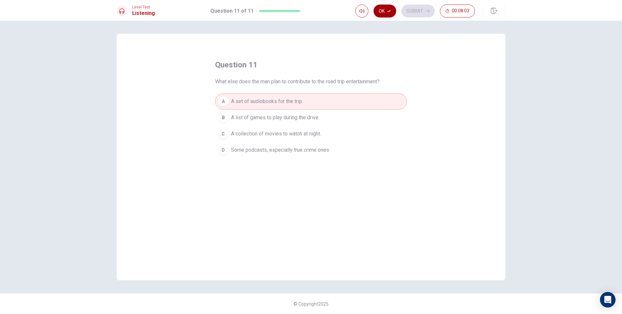
click at [387, 12] on button "Ok" at bounding box center [385, 11] width 23 height 13
click at [413, 12] on button "Submit" at bounding box center [418, 11] width 33 height 13
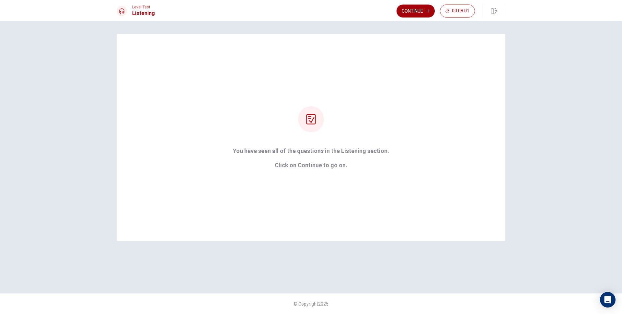
click at [419, 11] on button "Continue" at bounding box center [416, 11] width 38 height 13
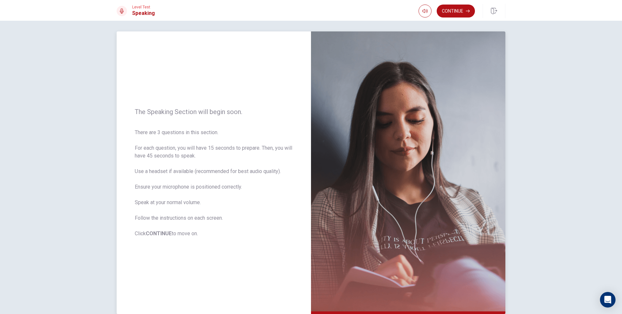
scroll to position [0, 0]
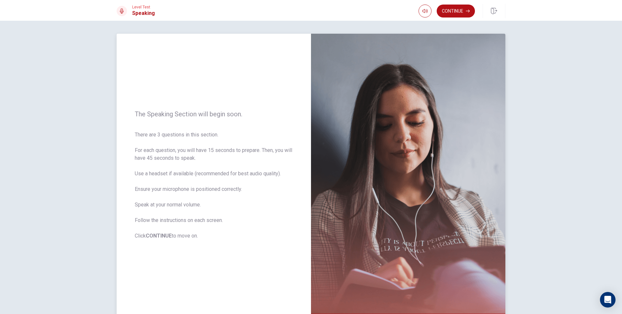
drag, startPoint x: 186, startPoint y: 204, endPoint x: 197, endPoint y: 211, distance: 13.4
click at [198, 205] on span "There are 3 questions in this section. For each question, you will have 15 seco…" at bounding box center [214, 185] width 158 height 109
drag, startPoint x: 451, startPoint y: 13, endPoint x: 425, endPoint y: 27, distance: 28.9
click at [449, 15] on button "Continue" at bounding box center [456, 11] width 38 height 13
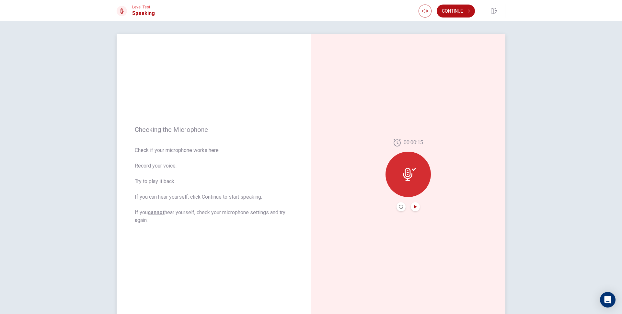
click at [414, 207] on icon "Play Audio" at bounding box center [415, 207] width 3 height 4
click at [401, 208] on icon "Record Again" at bounding box center [401, 207] width 4 height 4
click at [417, 206] on button "Play Audio" at bounding box center [415, 206] width 9 height 9
click at [446, 15] on button "Continue" at bounding box center [456, 11] width 38 height 13
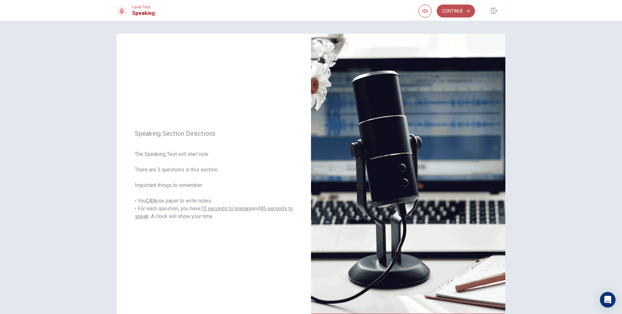
click at [470, 14] on button "Continue" at bounding box center [456, 11] width 38 height 13
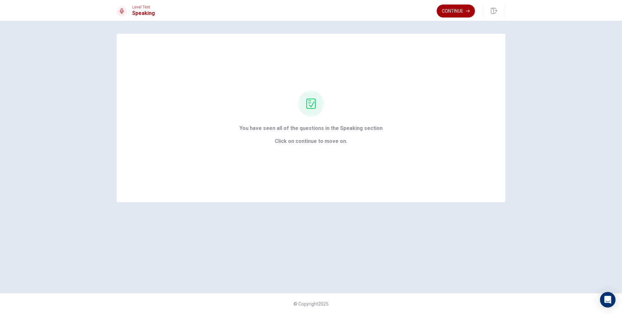
click at [455, 8] on button "Continue" at bounding box center [456, 11] width 38 height 13
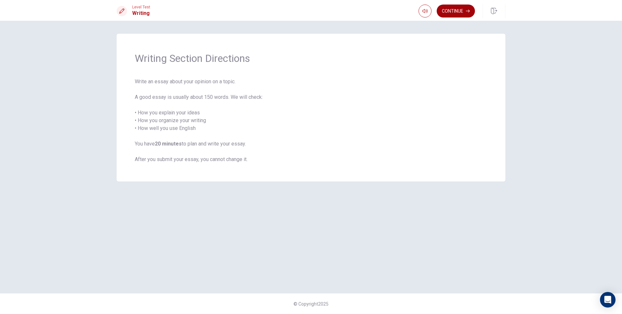
click at [448, 10] on button "Continue" at bounding box center [456, 11] width 38 height 13
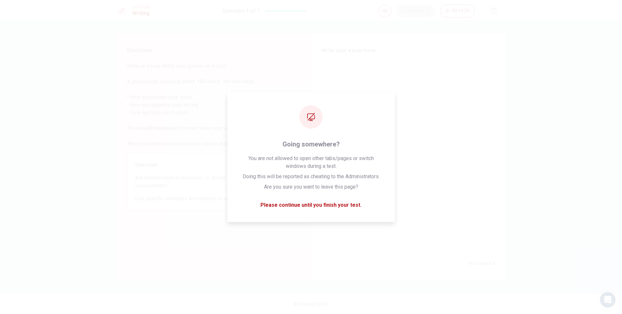
click at [366, 84] on textarea at bounding box center [408, 157] width 165 height 190
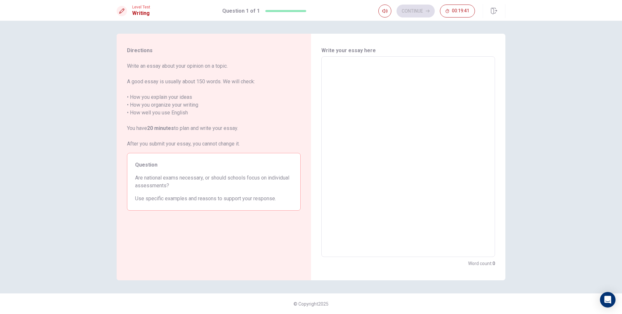
type textarea "I"
type textarea "x"
type textarea "In"
type textarea "x"
type textarea "In"
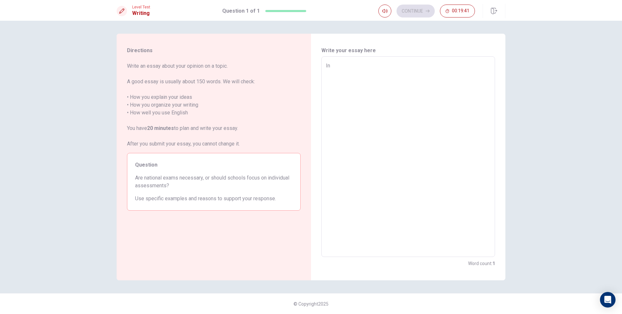
type textarea "x"
type textarea "In m"
type textarea "x"
type textarea "In my"
type textarea "x"
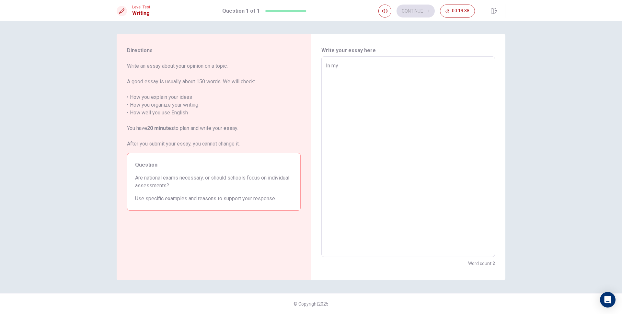
type textarea "In myp"
type textarea "x"
type textarea "In mype"
type textarea "x"
type textarea "In myper"
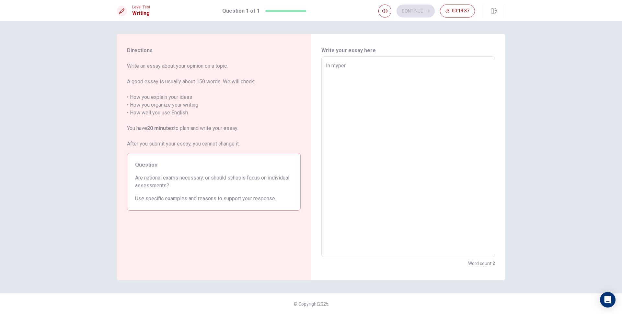
type textarea "x"
type textarea "In mypers"
type textarea "x"
type textarea "In mypersp"
type textarea "x"
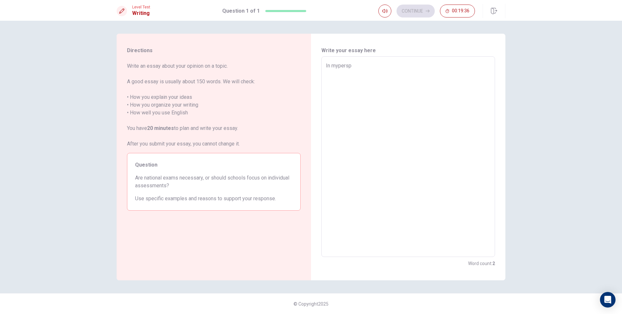
type textarea "In myperspe"
type textarea "x"
type textarea "In myperspec"
type textarea "x"
type textarea "In myperspect"
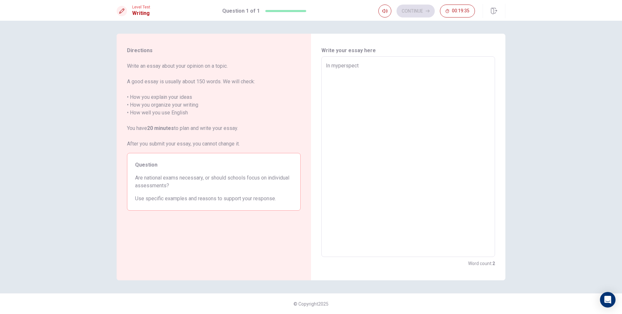
type textarea "x"
type textarea "In myperspecti"
type textarea "x"
type textarea "In myperspectivg"
type textarea "x"
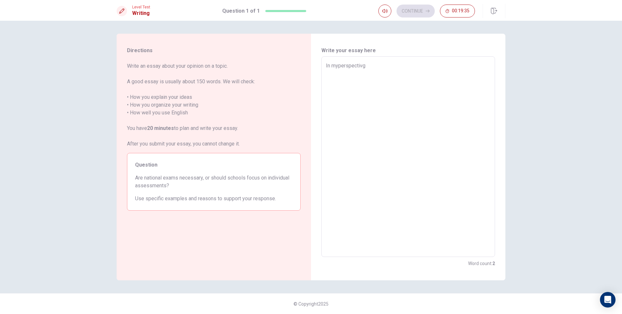
type textarea "In myperspectivge"
type textarea "x"
type textarea "In myperspectivg"
type textarea "x"
type textarea "In myperspectiv"
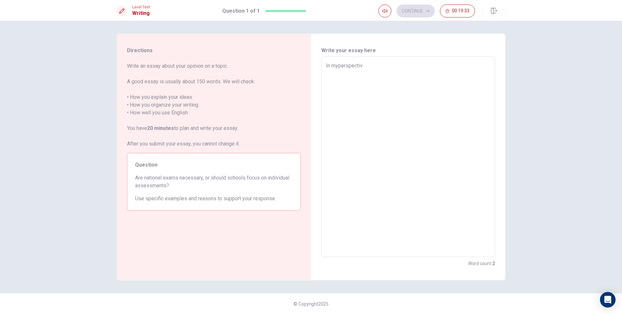
type textarea "x"
type textarea "In myperspecti"
type textarea "x"
type textarea "In myperspect"
type textarea "x"
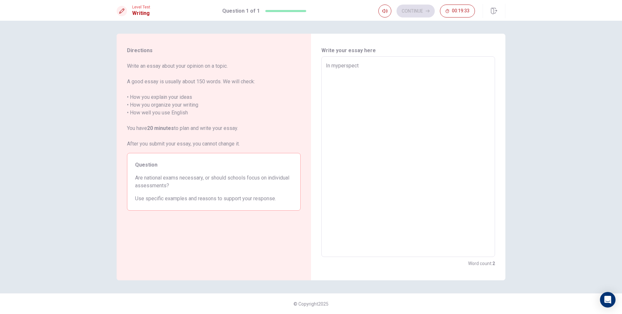
type textarea "In myperspec"
type textarea "x"
type textarea "In myperspe"
type textarea "x"
type textarea "In mypersp"
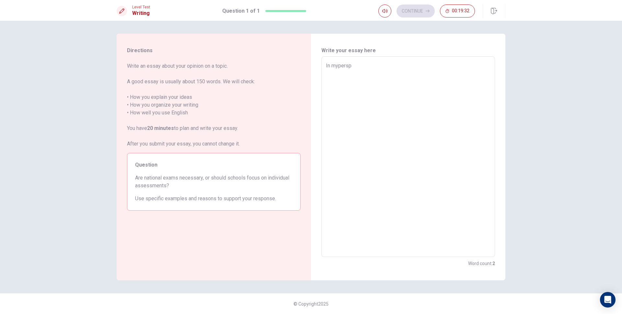
type textarea "x"
type textarea "In mypers"
type textarea "x"
type textarea "In myper"
type textarea "x"
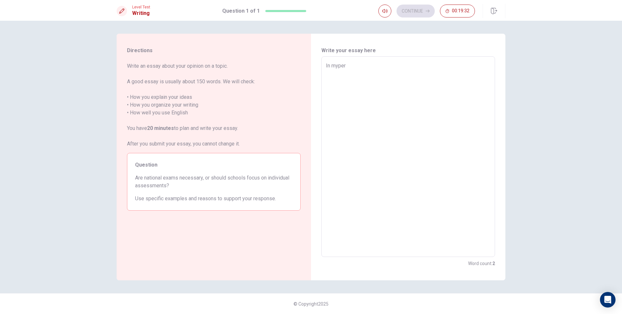
type textarea "In mype"
type textarea "x"
type textarea "In myp"
type textarea "x"
type textarea "In my"
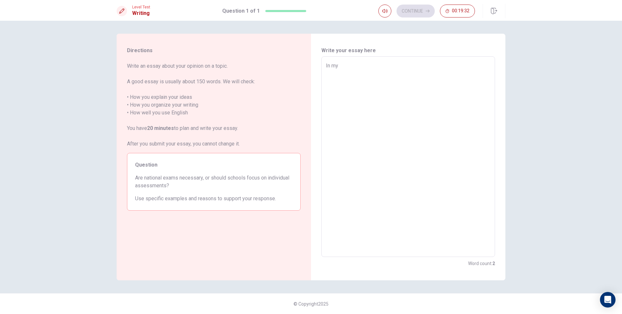
type textarea "x"
type textarea "In my"
type textarea "x"
type textarea "In my p"
type textarea "x"
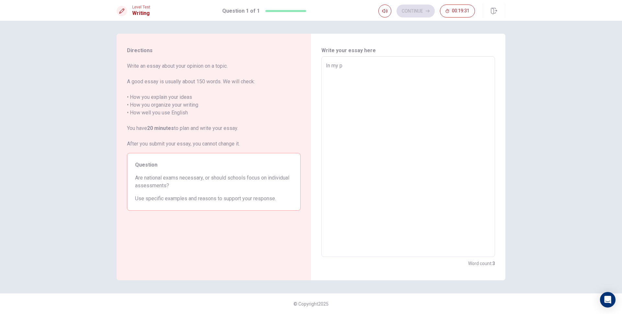
type textarea "In my pe"
type textarea "x"
type textarea "In my per"
type textarea "x"
type textarea "In my pers"
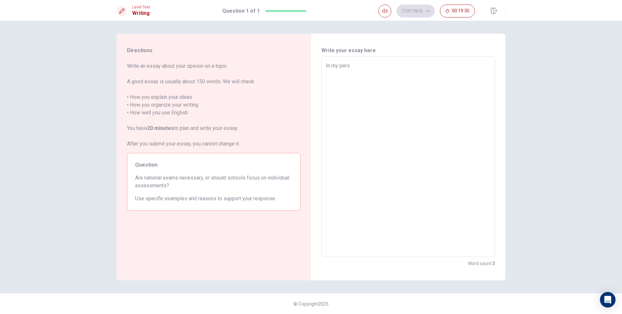
type textarea "x"
type textarea "In my persp"
type textarea "x"
type textarea "In my perspe"
type textarea "x"
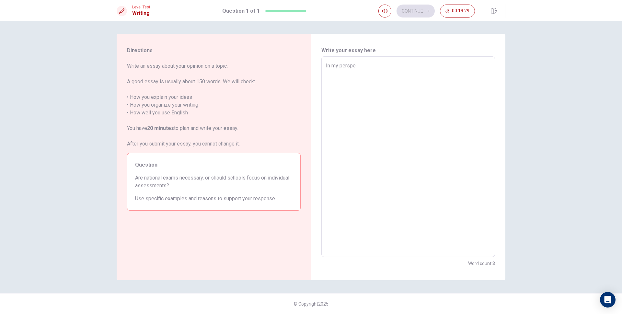
type textarea "In my perspec"
type textarea "x"
type textarea "In my perspect"
type textarea "x"
type textarea "In my perspecti"
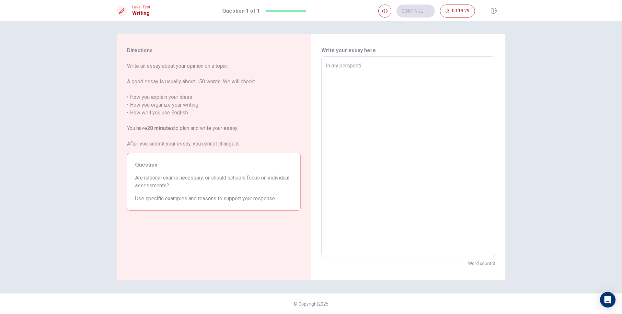
type textarea "x"
type textarea "In my perspectiv"
type textarea "x"
type textarea "In my perspective"
type textarea "x"
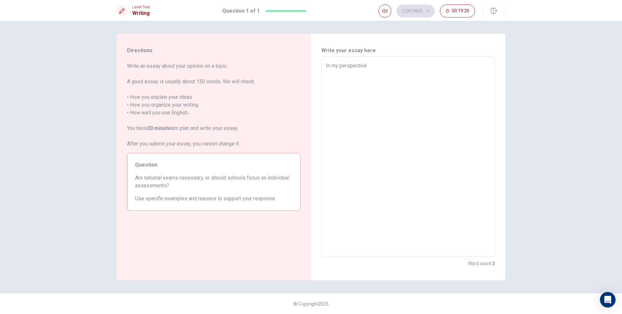
type textarea "In my perspective,"
type textarea "x"
type textarea "In my perspective,"
type textarea "x"
type textarea "In my perspective, i"
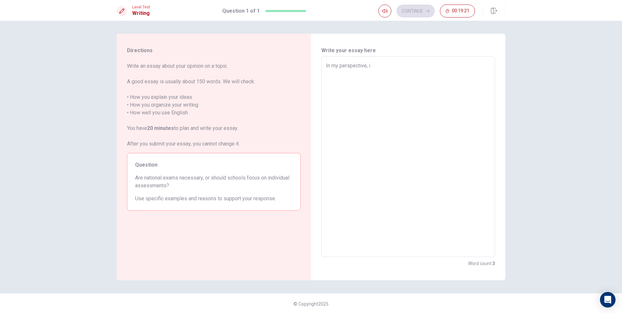
type textarea "x"
type textarea "In my perspective, i"
type textarea "x"
type textarea "In my perspective, i t"
type textarea "x"
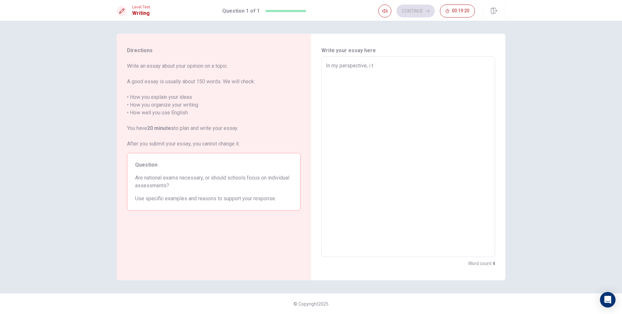
type textarea "In my perspective, i th"
type textarea "x"
type textarea "In my perspective, i thi"
type textarea "x"
type textarea "In my perspective, i thim"
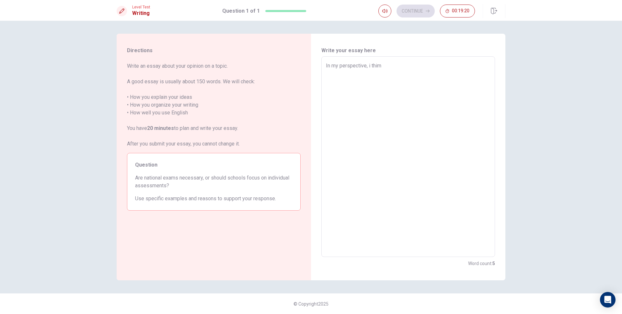
type textarea "x"
type textarea "In my perspective, i thi"
type textarea "x"
type textarea "In my perspective, i thin"
type textarea "x"
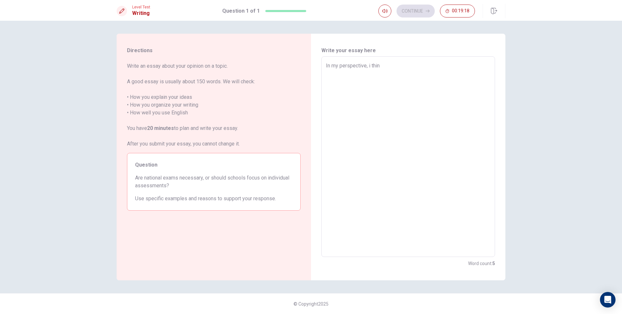
type textarea "In my perspective, i think"
type textarea "x"
type textarea "In my perspective, i think"
type textarea "x"
type textarea "In my perspective, i think i"
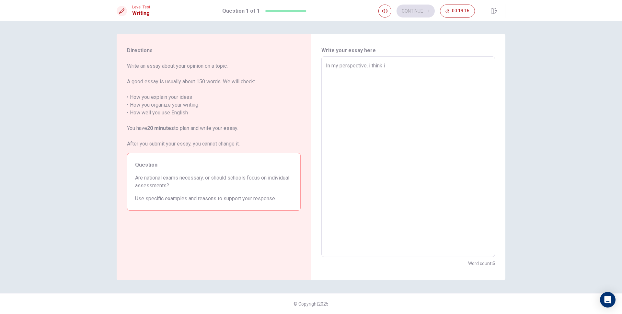
type textarea "x"
type textarea "In my perspective, i think it"
type textarea "x"
type textarea "In my perspective, i think it"
type textarea "x"
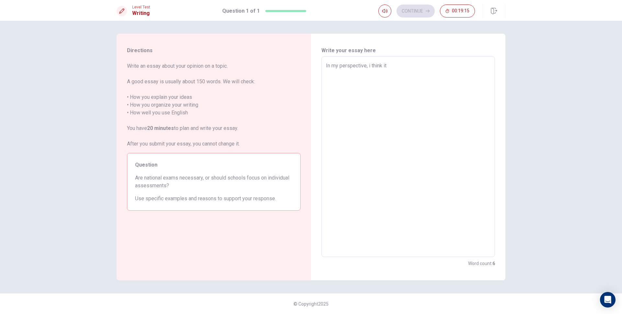
type textarea "In my perspective, i think it s"
type textarea "x"
type textarea "In my perspective, i think it sh"
type textarea "x"
type textarea "In my perspective, i think it sho"
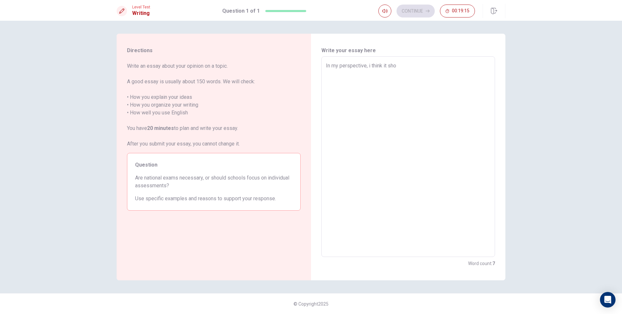
type textarea "x"
type textarea "In my perspective, i think it shou"
type textarea "x"
type textarea "In my perspective, i think it shoul"
type textarea "x"
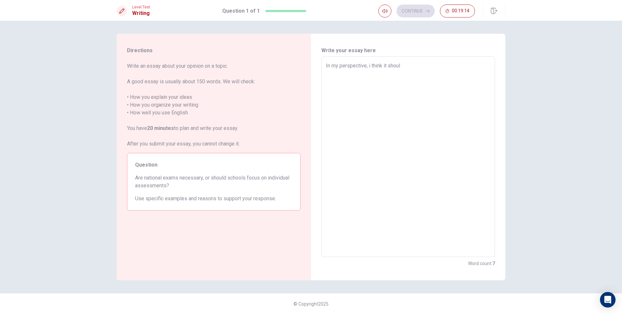
type textarea "In my perspective, i think it should"
type textarea "x"
type textarea "In my perspective, i think it should"
type textarea "x"
type textarea "In my perspective, i think it should"
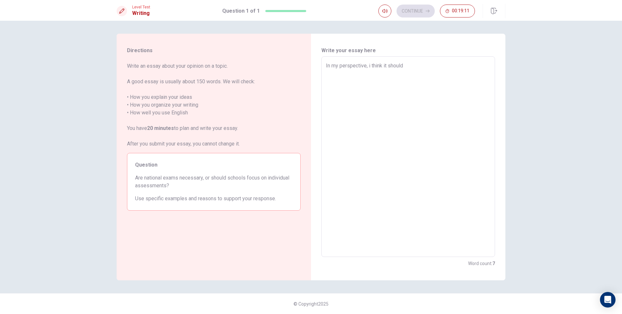
type textarea "x"
type textarea "In my perspective, i think it shoul"
type textarea "x"
type textarea "In my perspective, i think it shou"
type textarea "x"
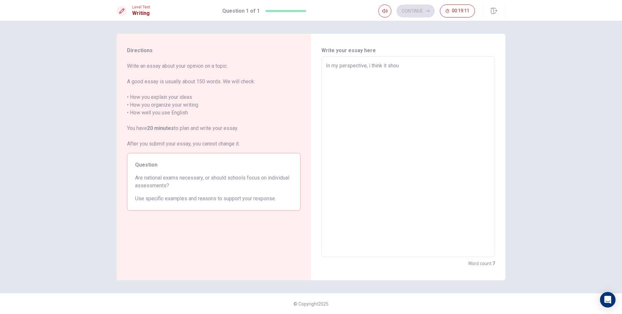
type textarea "In my perspective, i think it sho"
type textarea "x"
type textarea "In my perspective, i think it sh"
type textarea "x"
type textarea "In my perspective, i think it s"
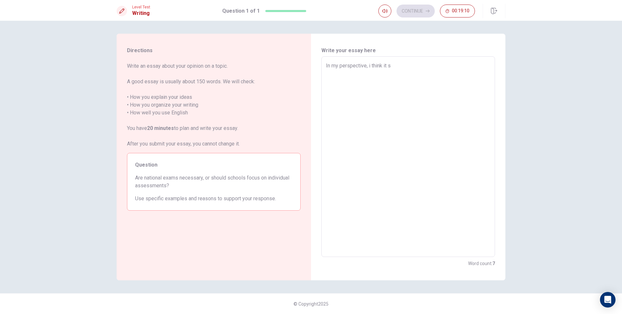
type textarea "x"
type textarea "In my perspective, i think it"
type textarea "x"
type textarea "In my perspective, i think it"
type textarea "x"
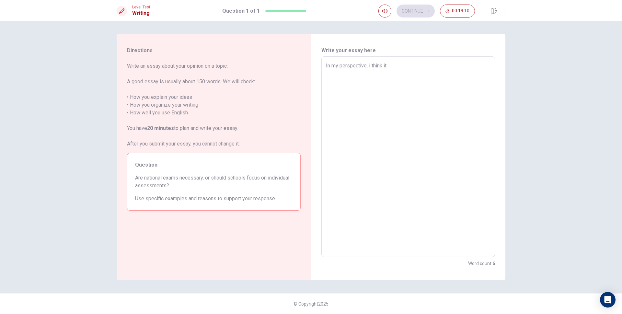
type textarea "In my perspective, i think i"
type textarea "x"
type textarea "In my perspective, i think"
type textarea "x"
type textarea "In my perspective, i think s"
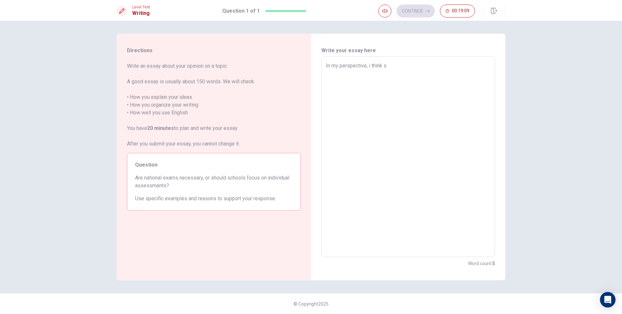
type textarea "x"
type textarea "In my perspective, i think sc"
type textarea "x"
type textarea "In my perspective, i think sch"
type textarea "x"
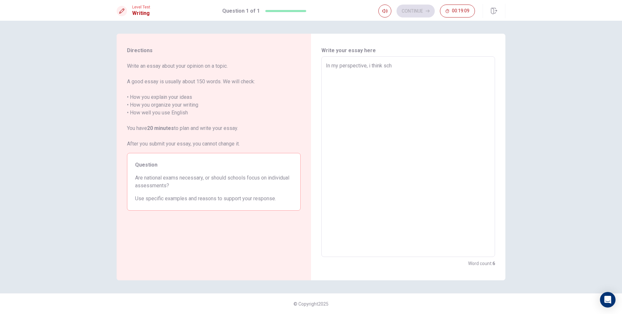
type textarea "In my perspective, i think scho"
type textarea "x"
type textarea "In my perspective, i think schoo"
type textarea "x"
type textarea "In my perspective, i think school"
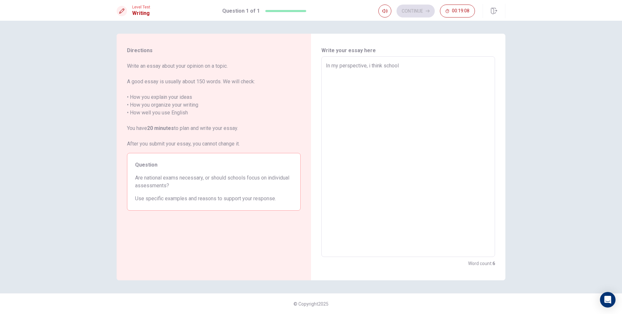
type textarea "x"
type textarea "In my perspective, i think school"
type textarea "x"
type textarea "In my perspective, i think school s"
type textarea "x"
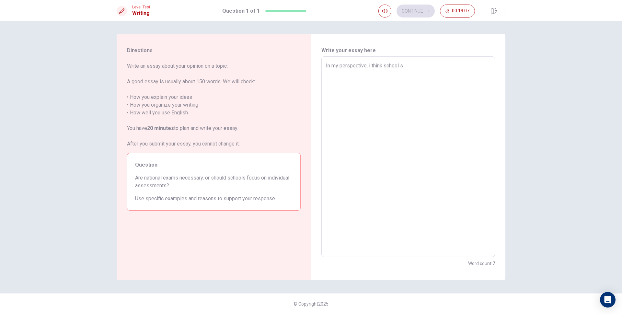
type textarea "In my perspective, i think school sh"
type textarea "x"
type textarea "In my perspective, i think school sho"
type textarea "x"
type textarea "In my perspective, i think school shou"
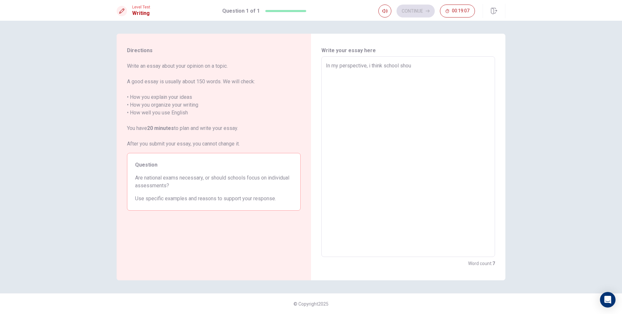
type textarea "x"
type textarea "In my perspective, i think school shoul"
type textarea "x"
type textarea "In my perspective, i think school should"
type textarea "x"
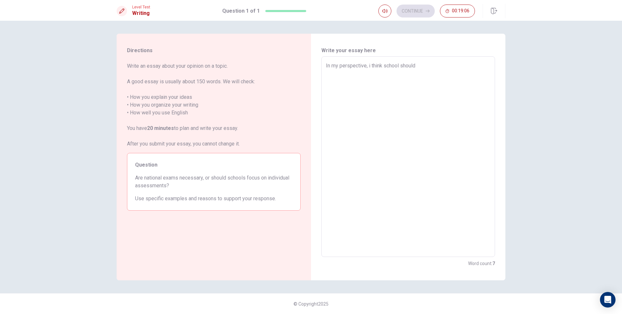
type textarea "In my perspective, i think school should"
type textarea "x"
type textarea "In my perspective, i think school should f"
type textarea "x"
type textarea "In my perspective, i think school should fo"
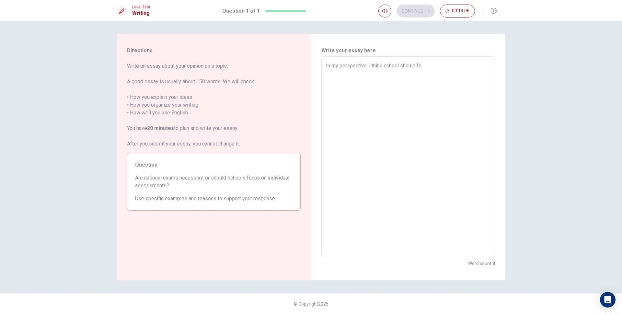
type textarea "x"
type textarea "In my perspective, i think school should foc"
type textarea "x"
type textarea "In my perspective, i think school should focu"
type textarea "x"
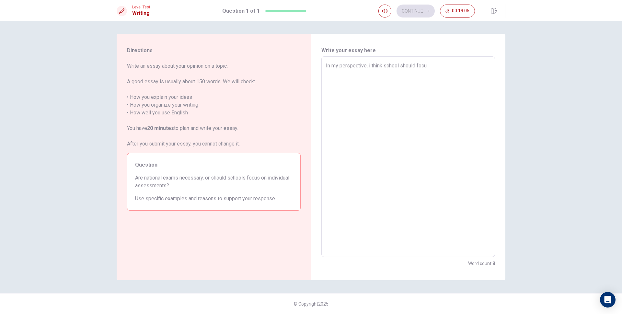
type textarea "In my perspective, i think school should focus"
type textarea "x"
type textarea "In my perspective, i think school should focus"
type textarea "x"
type textarea "In my perspective, i think school should focus o"
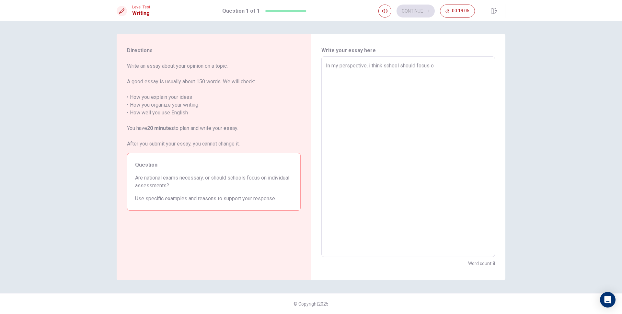
type textarea "x"
type textarea "In my perspective, i think school should focus on"
type textarea "x"
type textarea "In my perspective, i think school should focus on"
type textarea "x"
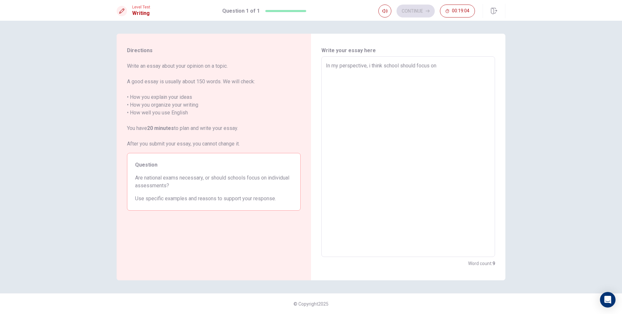
type textarea "In my perspective, i think school should focus on i"
type textarea "x"
type textarea "In my perspective, i think school should focus on in"
type textarea "x"
type textarea "In my perspective, i think school should focus on ind"
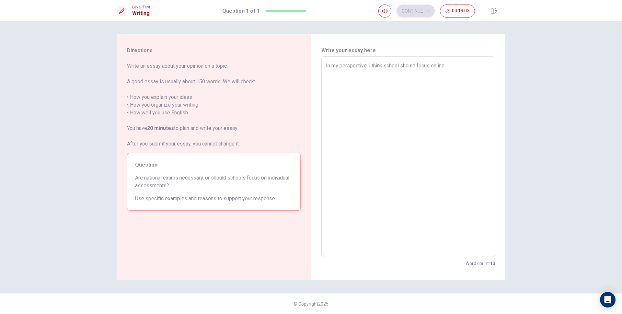
type textarea "x"
type textarea "In my perspective, i think school should focus on indi"
type textarea "x"
type textarea "In my perspective, i think school should focus on indiv"
type textarea "x"
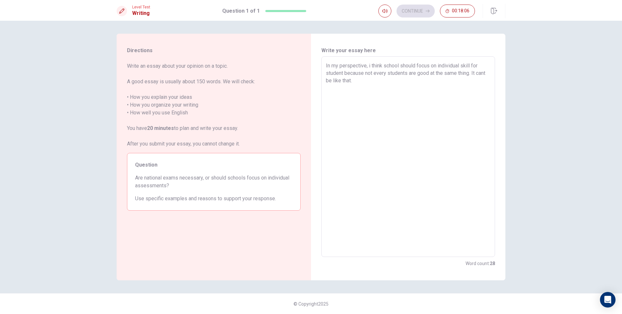
click at [486, 76] on textarea "In my perspective, i think school should focus on individual skill for student …" at bounding box center [408, 157] width 165 height 190
click at [367, 67] on textarea "In my perspective, i think school should focus on individual skill for student …" at bounding box center [408, 157] width 165 height 190
click at [371, 67] on textarea "In my perspective, i think school should focus on individual skill for student …" at bounding box center [408, 157] width 165 height 190
click at [368, 66] on textarea "In my perspective, i think school should focus on individual skill for student …" at bounding box center [408, 157] width 165 height 190
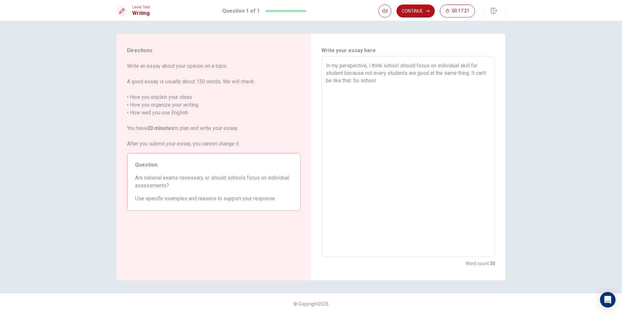
click at [369, 66] on textarea "In my perspective, i think school should focus on individual skill for student …" at bounding box center [408, 157] width 165 height 190
click at [370, 67] on textarea "In my perspective, i think school should focus on individual skill for student …" at bounding box center [408, 157] width 165 height 190
click at [396, 88] on textarea "In my perspective, I think school should focus on individual skill for student …" at bounding box center [408, 157] width 165 height 190
drag, startPoint x: 383, startPoint y: 66, endPoint x: 367, endPoint y: 65, distance: 16.6
click at [367, 65] on textarea "In my perspective, I think school should focus on individual skill for student …" at bounding box center [408, 157] width 165 height 190
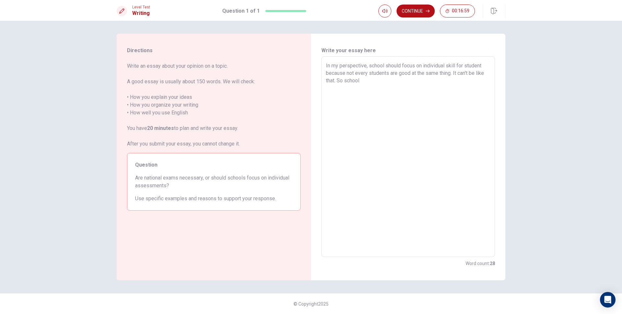
click at [388, 80] on textarea "In my perspective, school should focus on individual skill for student because …" at bounding box center [408, 157] width 165 height 190
click at [371, 64] on textarea "In my perspective, school should focus on individual skill for student because …" at bounding box center [408, 157] width 165 height 190
click at [368, 83] on textarea "In my perspective, school should focus on individual skill for student because …" at bounding box center [408, 157] width 165 height 190
click at [423, 67] on textarea "In my perspective, school should focus on individual skill for student because …" at bounding box center [408, 157] width 165 height 190
click at [433, 83] on textarea "In my perspective, school should focus on an individual skill for student becau…" at bounding box center [408, 157] width 165 height 190
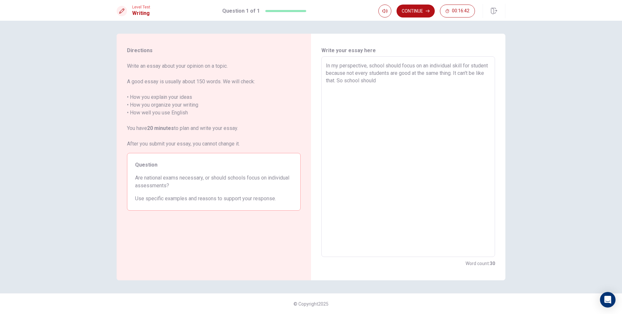
click at [343, 71] on textarea "In my perspective, school should focus on an individual skill for student becau…" at bounding box center [408, 157] width 165 height 190
click at [366, 73] on textarea "In my perspective, school should focus on an individual skill for students beca…" at bounding box center [408, 157] width 165 height 190
click at [419, 85] on textarea "In my perspective, school should focus on an individual skill for students beca…" at bounding box center [408, 157] width 165 height 190
click at [409, 75] on textarea "In my perspective, school should focus on an individual skill for students beca…" at bounding box center [408, 157] width 165 height 190
click at [416, 74] on textarea "In my perspective, school should focus on an individual skill for students beca…" at bounding box center [408, 157] width 165 height 190
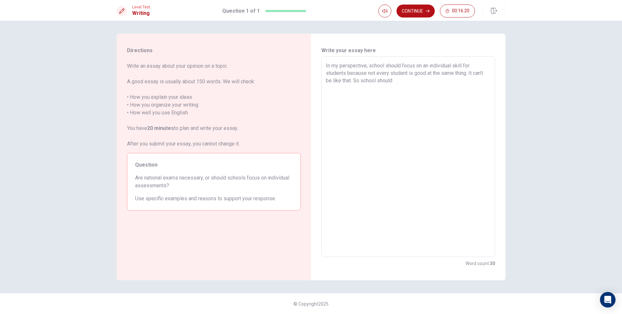
click at [420, 78] on textarea "In my perspective, school should focus on an individual skill for students beca…" at bounding box center [408, 157] width 165 height 190
click at [368, 90] on textarea "In my perspective, school should focus on an individual skill for students beca…" at bounding box center [408, 157] width 165 height 190
click at [452, 90] on textarea "In my perspective, school should focus on an individual skill for students beca…" at bounding box center [408, 157] width 165 height 190
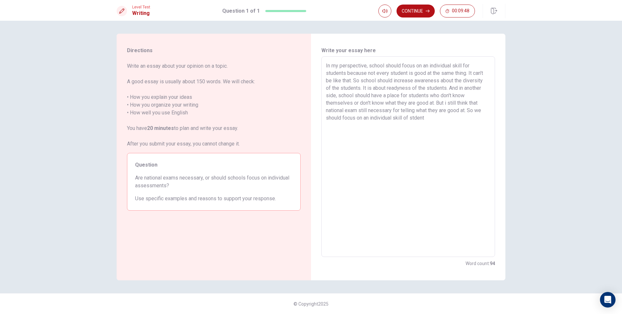
click at [416, 122] on textarea "In my perspective, school should focus on an individual skill for students beca…" at bounding box center [408, 157] width 165 height 190
click at [438, 121] on textarea "In my perspective, school should focus on an individual skill for students beca…" at bounding box center [408, 157] width 165 height 190
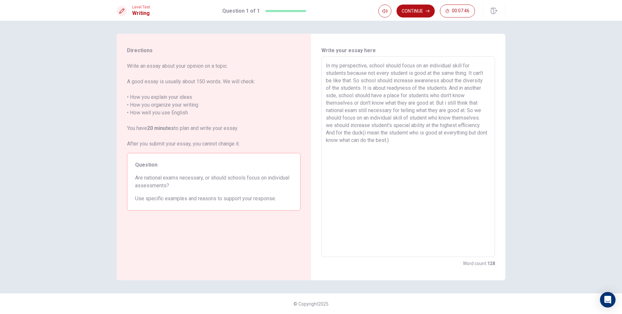
click at [409, 134] on textarea "In my perspective, school should focus on an individual skill for students beca…" at bounding box center [408, 157] width 165 height 190
click at [412, 141] on textarea "In my perspective, school should focus on an individual skill for students beca…" at bounding box center [408, 157] width 165 height 190
click at [389, 125] on textarea "In my perspective, school should focus on an individual skill for students beca…" at bounding box center [408, 157] width 165 height 190
click at [454, 143] on textarea "In my perspective, school should focus on an individual skill for students beca…" at bounding box center [408, 157] width 165 height 190
click at [367, 133] on textarea "In my perspective, school should focus on an individual skill for students beca…" at bounding box center [408, 157] width 165 height 190
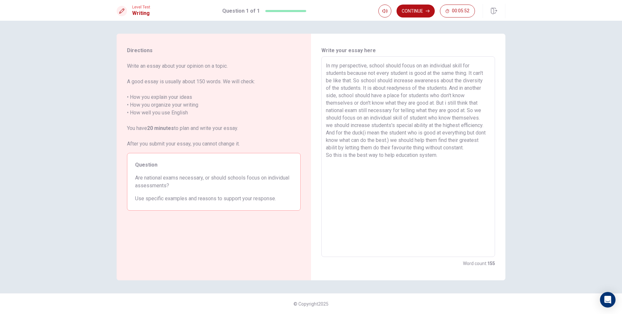
click at [365, 133] on textarea "In my perspective, school should focus on an individual skill for students beca…" at bounding box center [408, 157] width 165 height 190
click at [366, 133] on textarea "In my perspective, school should focus on an individual skill for students beca…" at bounding box center [408, 157] width 165 height 190
click at [372, 131] on textarea "In my perspective, school should focus on an individual skill for students beca…" at bounding box center [408, 157] width 165 height 190
click at [366, 133] on textarea "In my perspective, school should focus on an individual skill for students beca…" at bounding box center [408, 157] width 165 height 190
click at [363, 134] on textarea "In my perspective, school should focus on an individual skill for students beca…" at bounding box center [408, 157] width 165 height 190
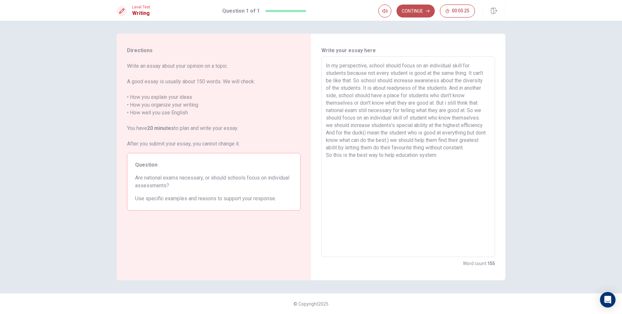
click at [410, 10] on button "Continue" at bounding box center [416, 11] width 38 height 13
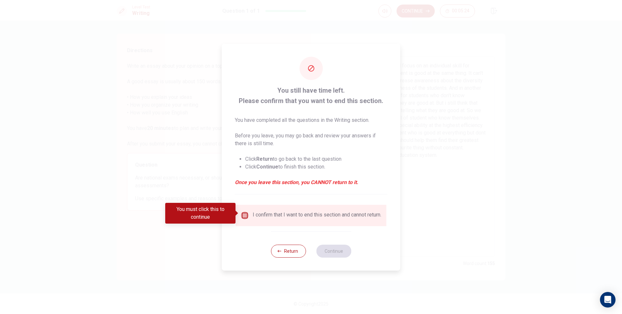
click at [245, 214] on input "You must click this to continue" at bounding box center [245, 216] width 8 height 8
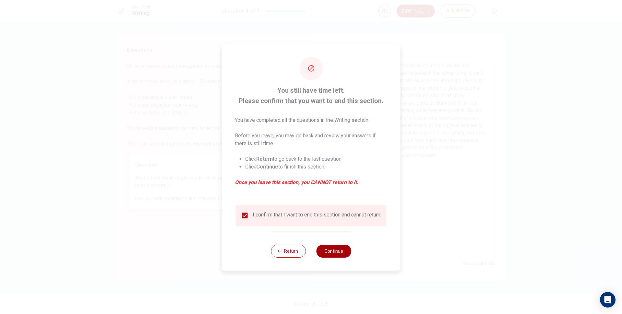
click at [343, 256] on button "Continue" at bounding box center [333, 251] width 35 height 13
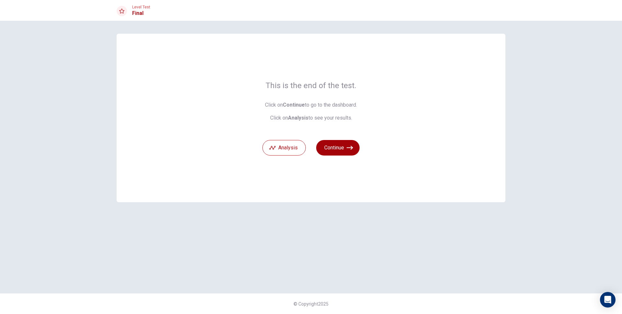
click at [342, 150] on button "Continue" at bounding box center [337, 148] width 43 height 16
